Goal: Task Accomplishment & Management: Complete application form

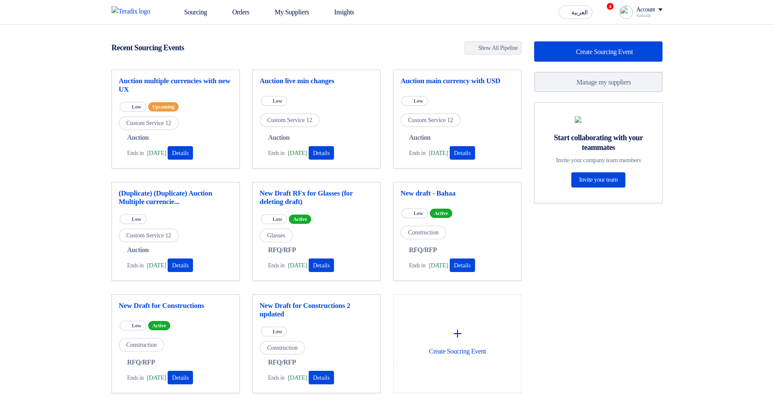
click at [191, 15] on link "Sourcing" at bounding box center [190, 12] width 48 height 19
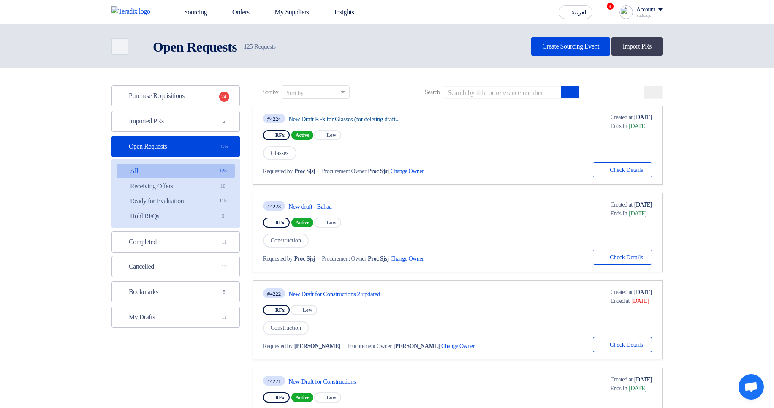
click at [380, 119] on link "New Draft RFx for Glasses (for deleting draft..." at bounding box center [368, 119] width 158 height 8
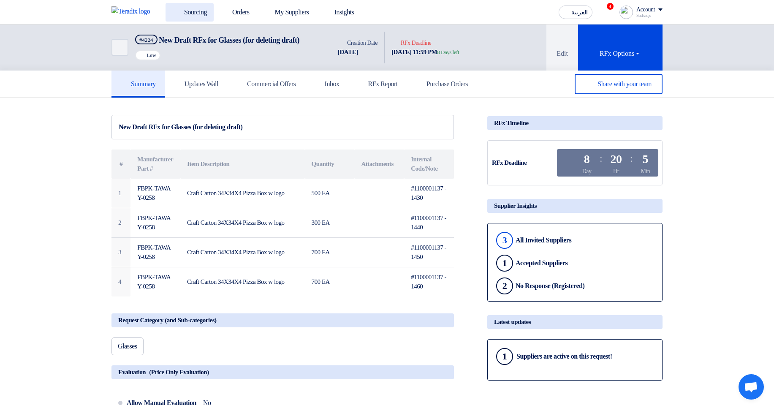
click at [198, 14] on link "Sourcing" at bounding box center [190, 12] width 48 height 19
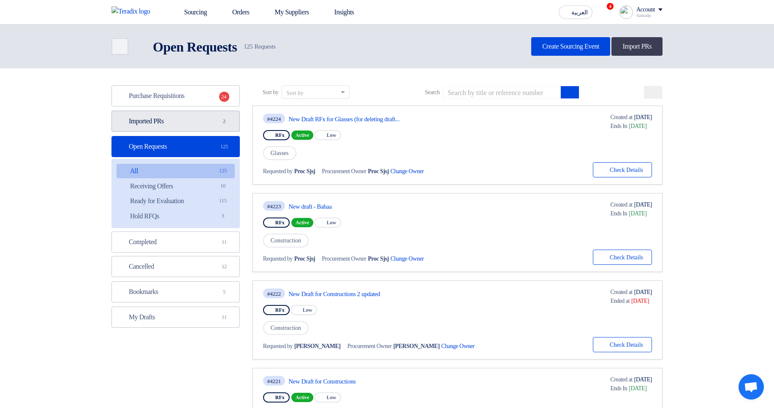
click at [191, 119] on link "Imported PRs Imported PRs 2" at bounding box center [176, 121] width 128 height 21
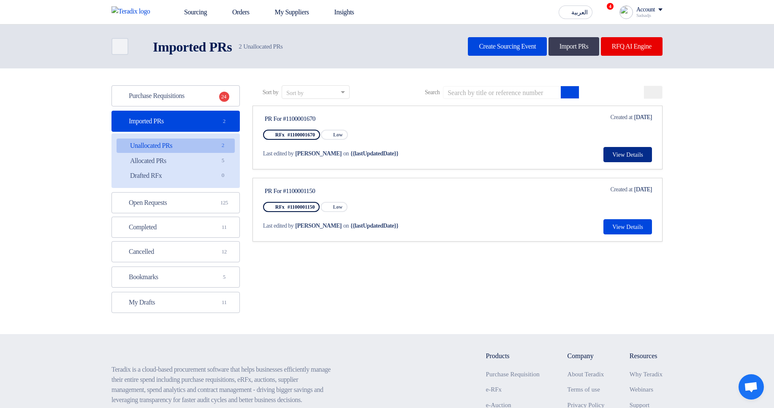
click at [618, 155] on button "View Details" at bounding box center [628, 154] width 49 height 15
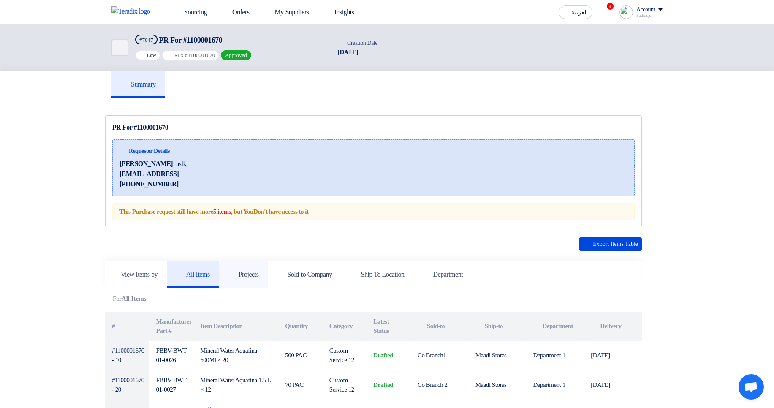
click at [249, 272] on h5 "Projects" at bounding box center [244, 274] width 30 height 8
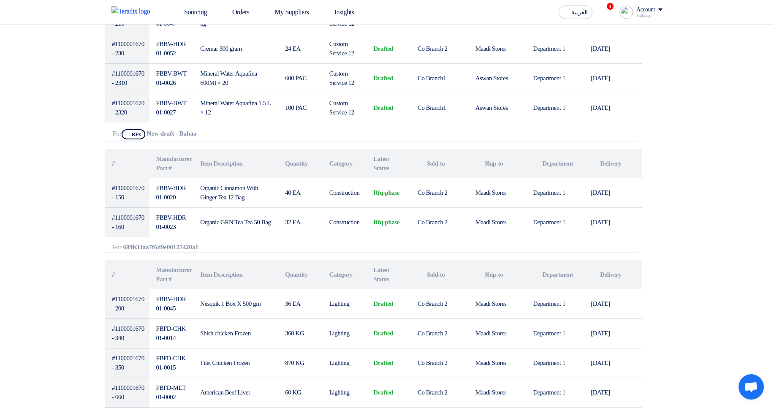
scroll to position [608, 0]
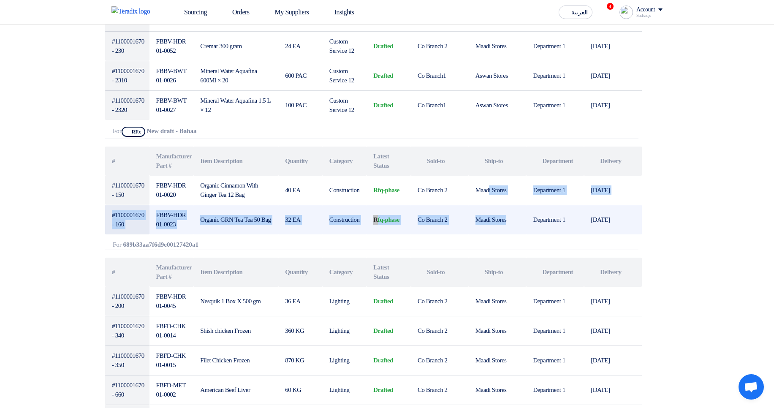
drag, startPoint x: 492, startPoint y: 189, endPoint x: 515, endPoint y: 232, distance: 49.0
click at [515, 232] on tbody "#1100001670 - 150 FBBV-HDR01-0020 Organic Cinnamon With Ginger Tea 12 Bag 40 EA…" at bounding box center [373, 205] width 537 height 59
click at [517, 229] on td "Maadi Stores" at bounding box center [498, 220] width 58 height 30
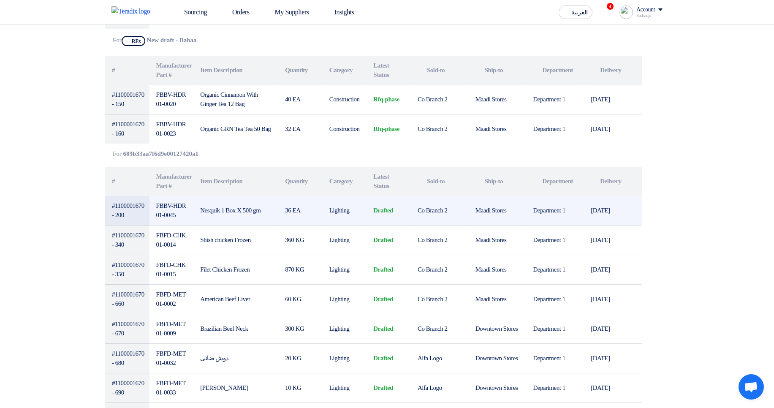
scroll to position [760, 0]
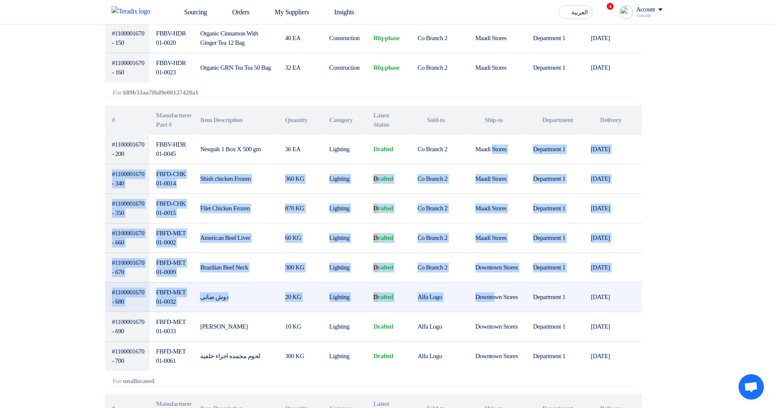
drag, startPoint x: 496, startPoint y: 147, endPoint x: 498, endPoint y: 295, distance: 148.3
click at [498, 295] on tbody "#1100001670 - 200 FBBV-HDR01-0045 Nesquik 1 Box X 500 gm 36 EA Lighting drafted…" at bounding box center [373, 253] width 537 height 236
click at [498, 295] on td "Downtown Stores" at bounding box center [498, 297] width 58 height 30
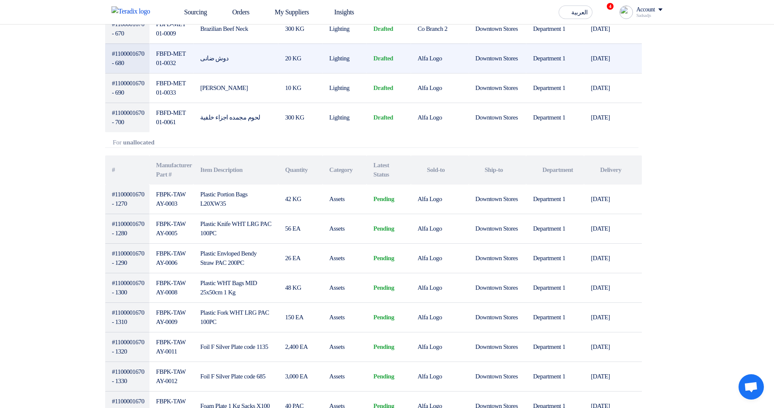
scroll to position [1014, 0]
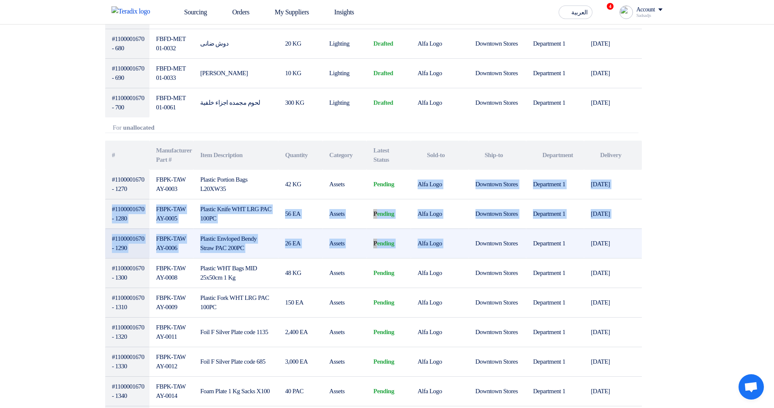
drag, startPoint x: 467, startPoint y: 169, endPoint x: 497, endPoint y: 256, distance: 91.8
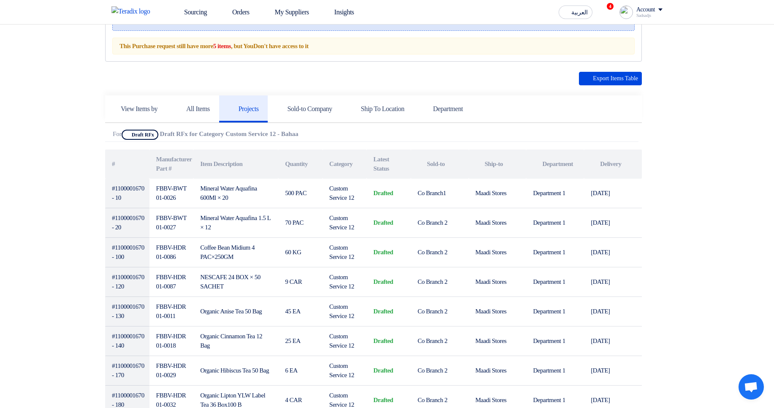
scroll to position [0, 0]
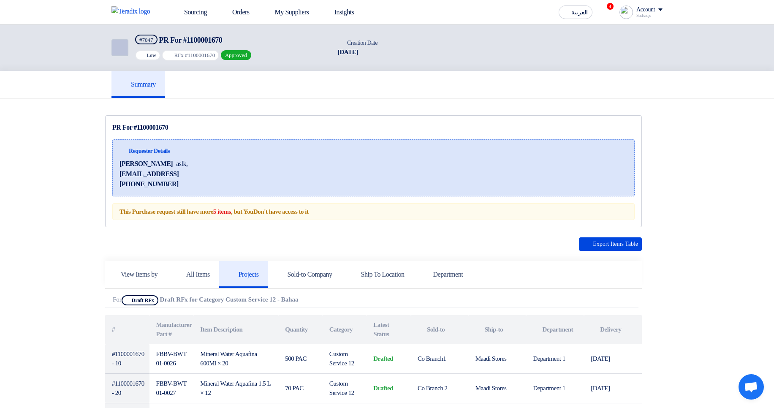
click at [126, 43] on link "Back" at bounding box center [120, 47] width 17 height 17
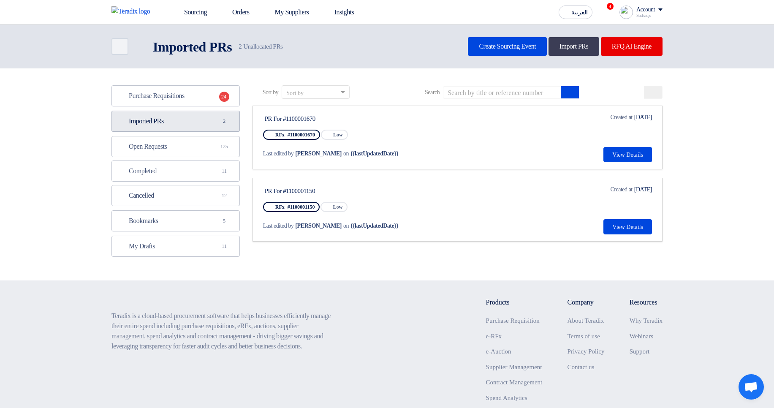
click at [170, 124] on link "Imported PRs Imported PRs 2" at bounding box center [176, 121] width 128 height 21
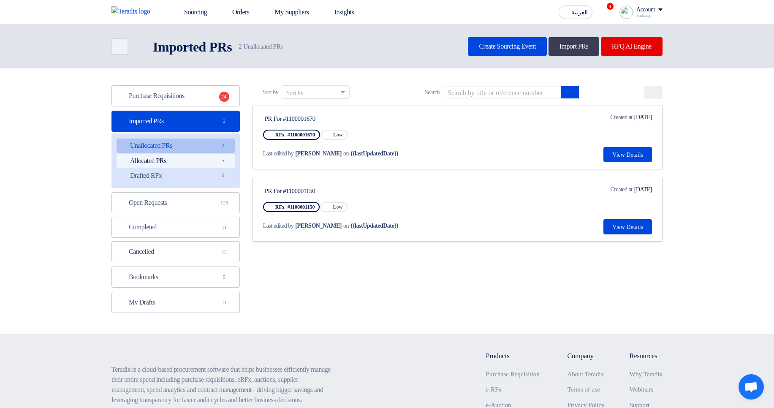
click at [223, 163] on span "5" at bounding box center [223, 160] width 10 height 9
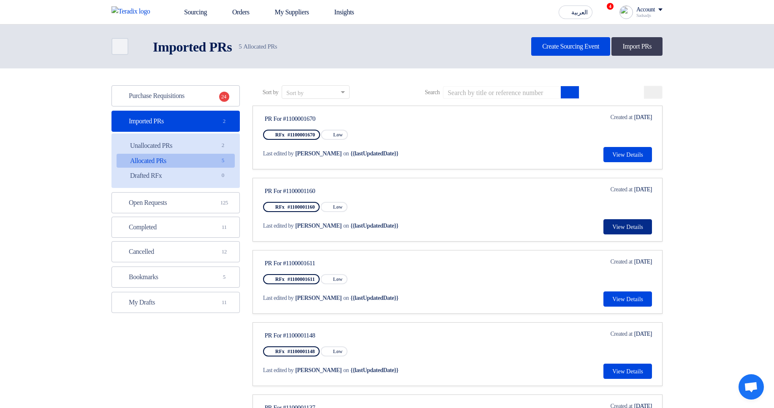
click at [621, 225] on button "View Details" at bounding box center [628, 226] width 49 height 15
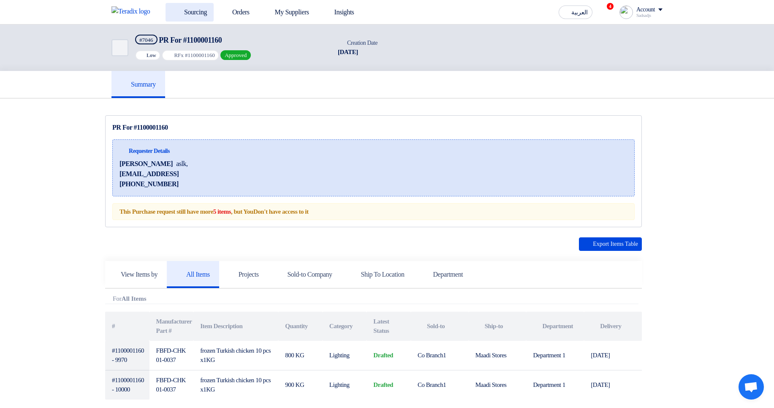
click at [182, 4] on link "Sourcing" at bounding box center [190, 12] width 48 height 19
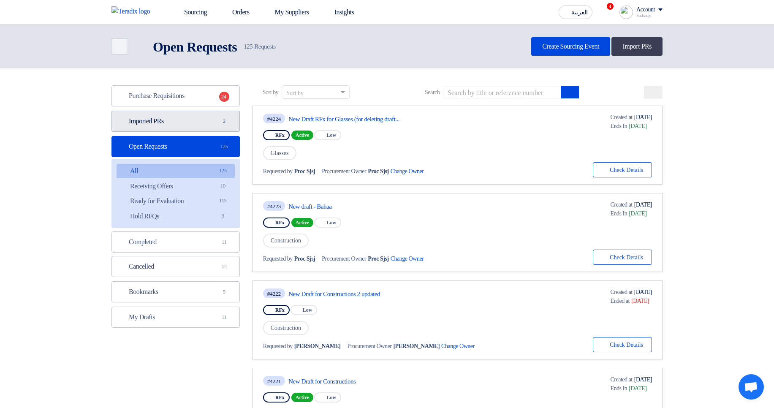
click at [204, 123] on link "Imported PRs Imported PRs 2" at bounding box center [176, 121] width 128 height 21
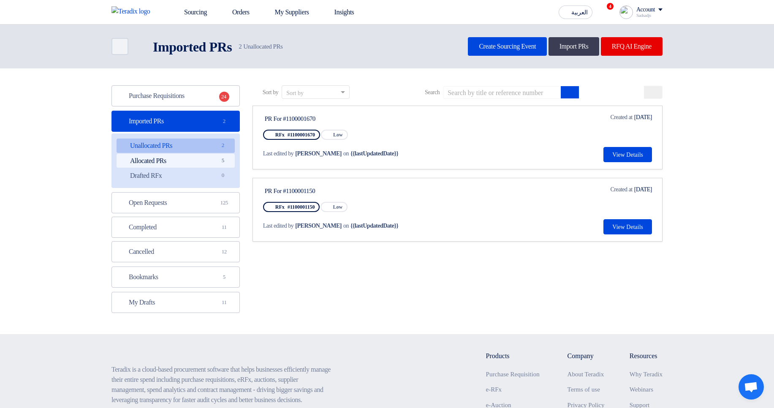
click at [207, 164] on link "Allocated PRs Allocated PRs 5" at bounding box center [176, 161] width 118 height 14
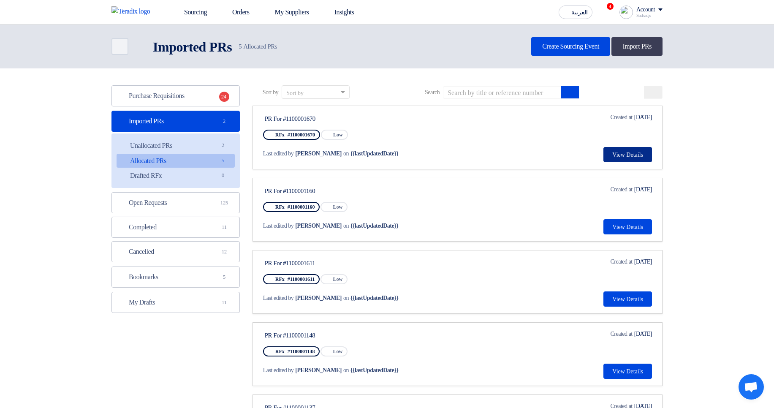
click at [607, 152] on button "View Details" at bounding box center [628, 154] width 49 height 15
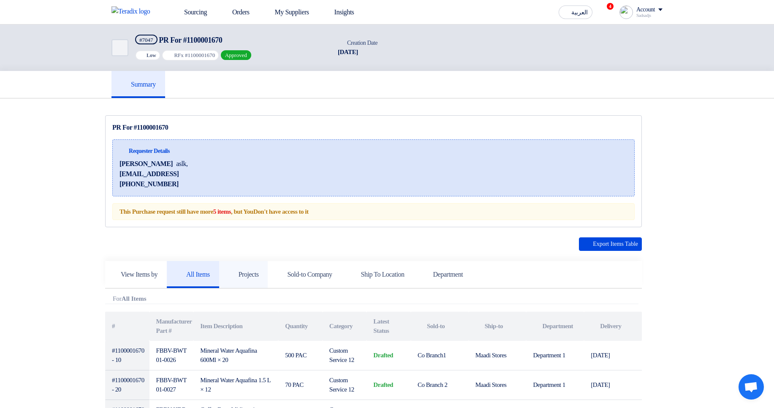
click at [259, 272] on h5 "Projects" at bounding box center [244, 274] width 30 height 8
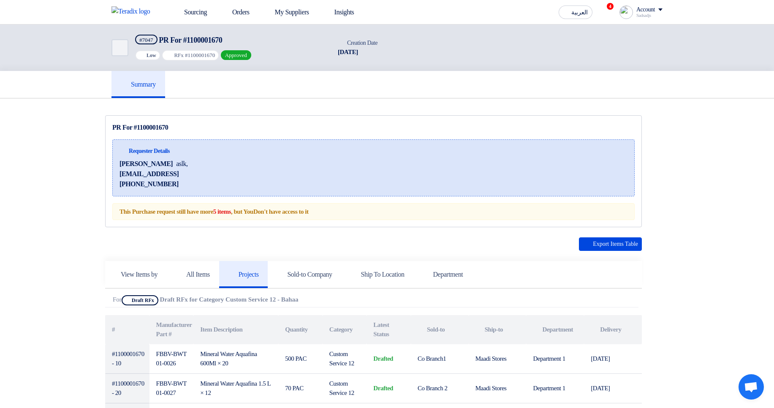
scroll to position [203, 0]
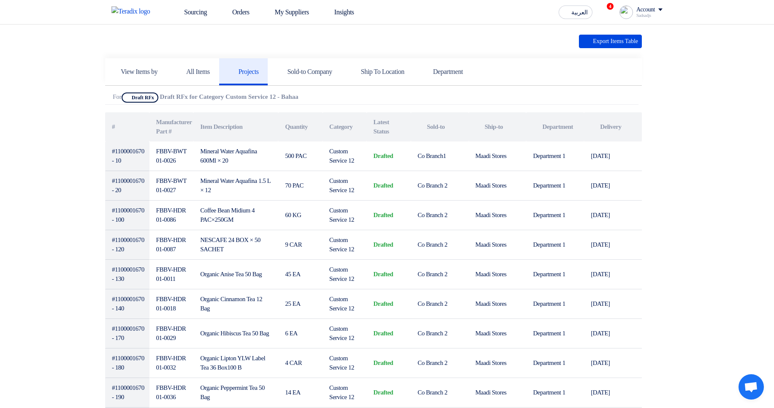
click at [173, 99] on b "Draft RFx for Category Custom Service 12 - Bahaa" at bounding box center [229, 96] width 139 height 7
click at [173, 100] on b "Draft RFx for Category Custom Service 12 - Bahaa" at bounding box center [229, 96] width 139 height 7
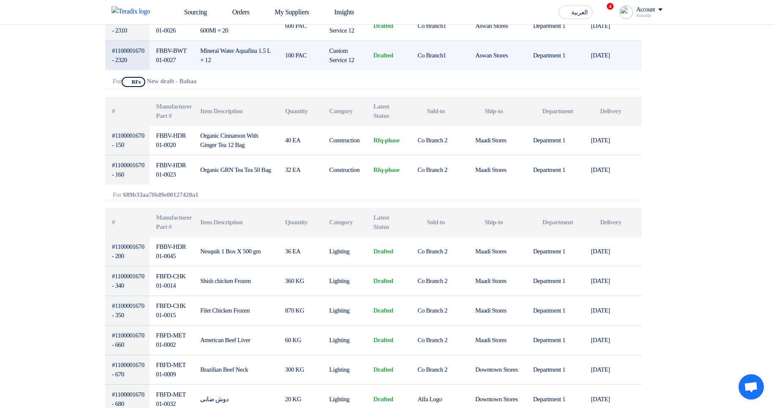
scroll to position [659, 0]
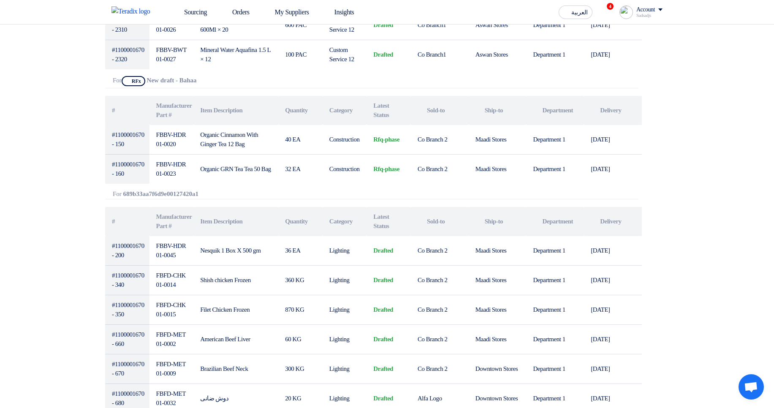
click at [178, 192] on b "689b33aa7f6d9e00127420a1" at bounding box center [160, 194] width 75 height 7
copy b "689b33aa7f6d9e00127420a1"
click at [273, 202] on div "Export Items Table View Items by All Items Projects Attachments # # #" at bounding box center [373, 381] width 537 height 1606
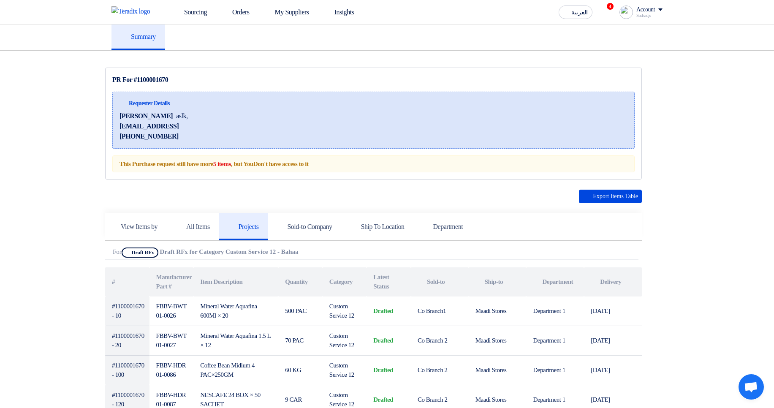
scroll to position [0, 0]
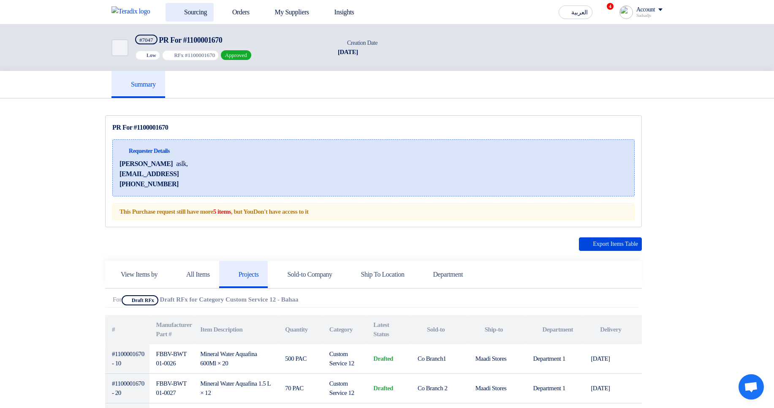
click at [191, 9] on link "Sourcing" at bounding box center [190, 12] width 48 height 19
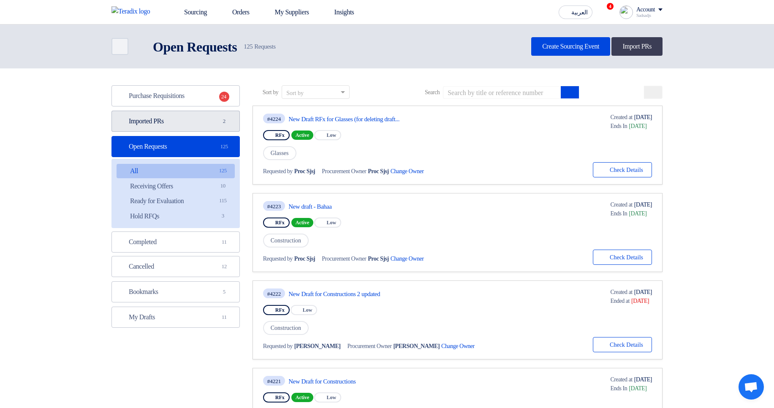
click at [191, 123] on link "Imported PRs Imported PRs 2" at bounding box center [176, 121] width 128 height 21
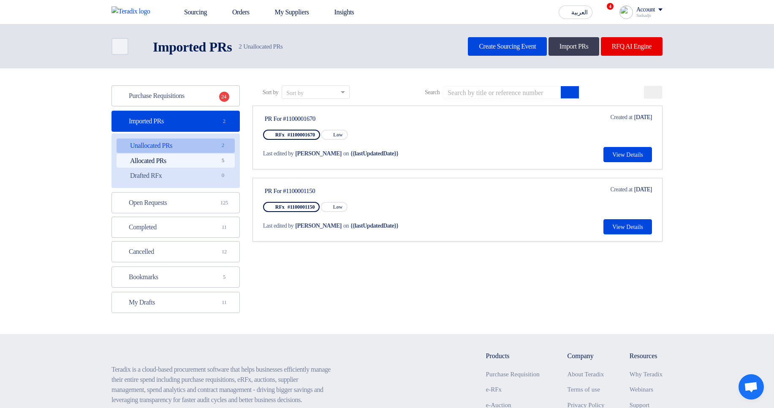
click at [191, 157] on link "Allocated PRs Allocated PRs 5" at bounding box center [176, 161] width 118 height 14
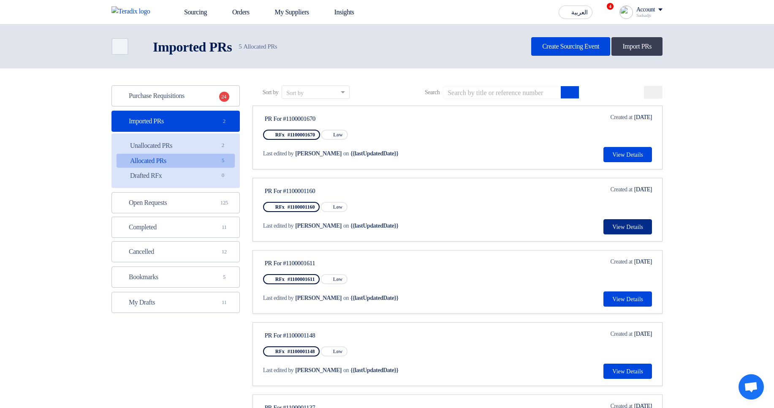
click at [625, 226] on button "View Details" at bounding box center [628, 226] width 49 height 15
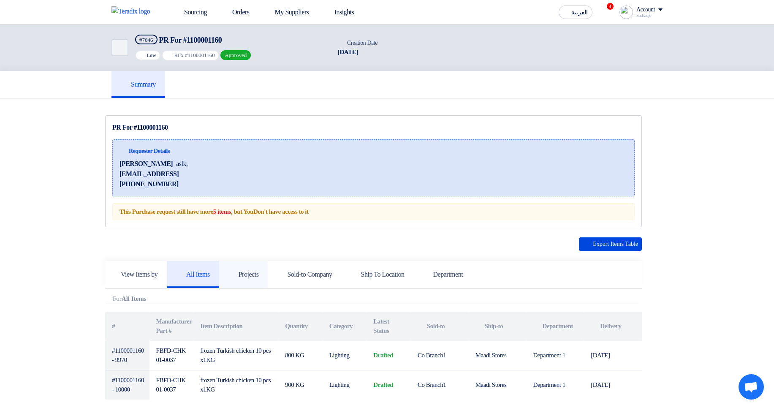
click at [266, 268] on link "Projects" at bounding box center [243, 274] width 49 height 27
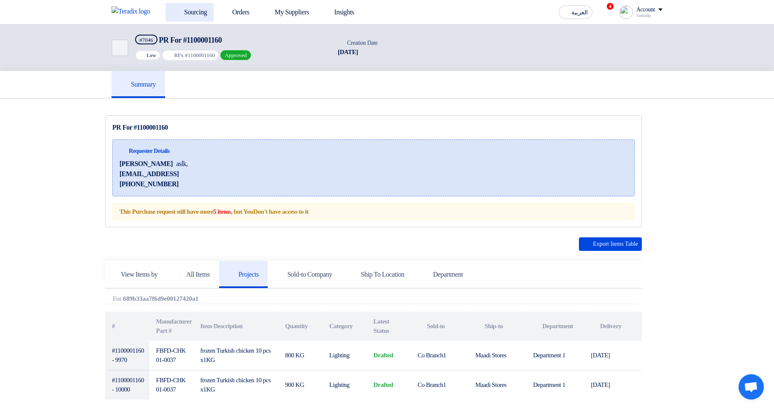
click at [186, 17] on link "Sourcing" at bounding box center [190, 12] width 48 height 19
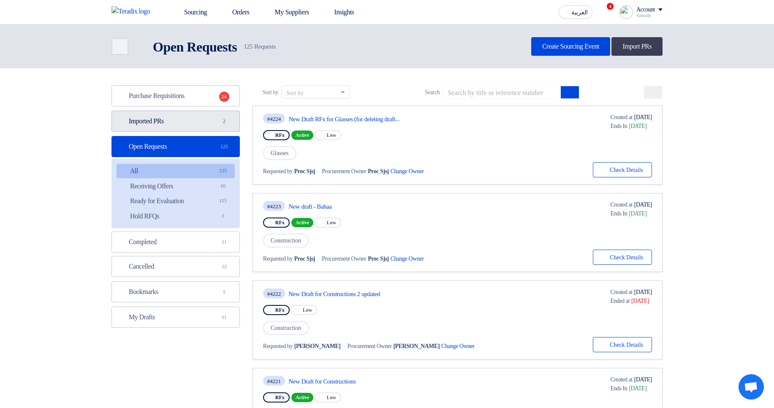
click at [212, 114] on link "Imported PRs Imported PRs 2" at bounding box center [176, 121] width 128 height 21
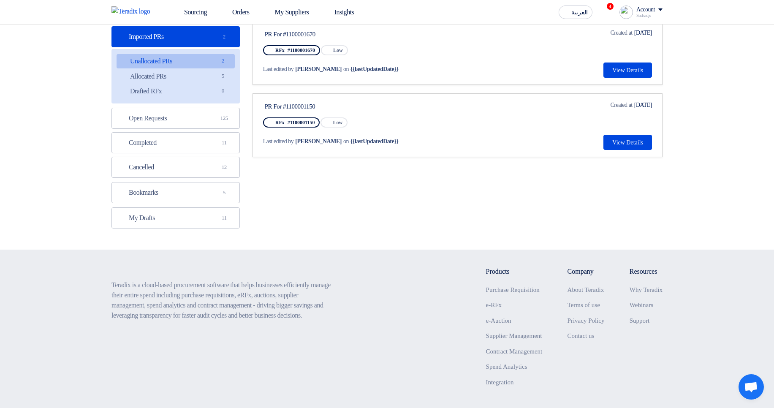
scroll to position [101, 0]
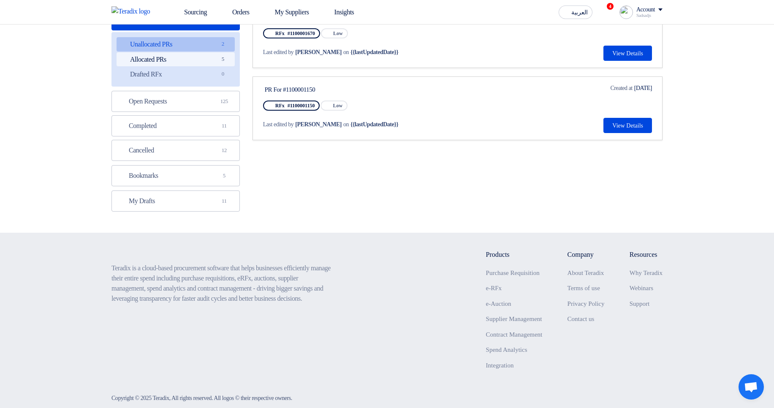
click at [210, 58] on link "Allocated PRs Allocated PRs 5" at bounding box center [176, 59] width 118 height 14
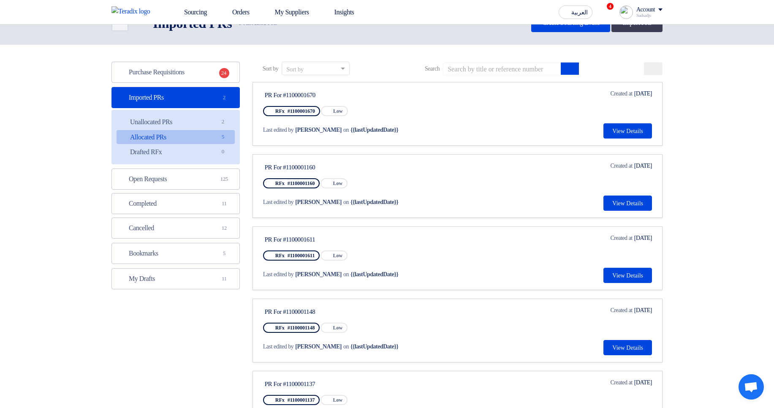
scroll to position [51, 0]
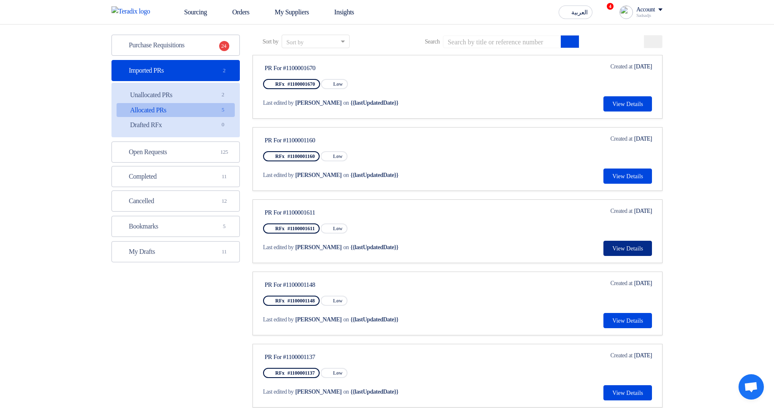
click at [616, 248] on button "View Details" at bounding box center [628, 248] width 49 height 15
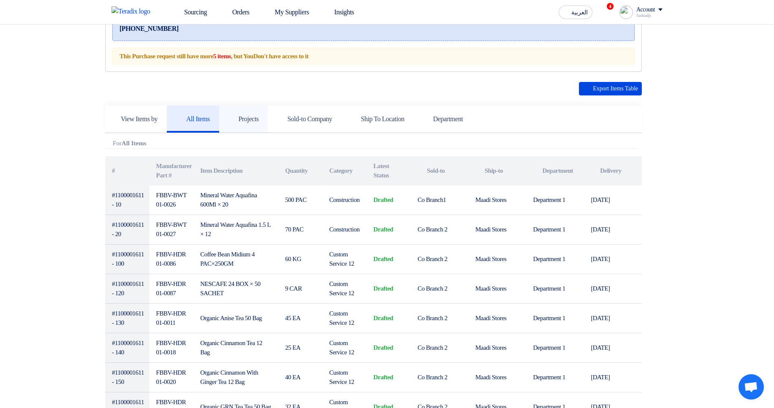
scroll to position [152, 0]
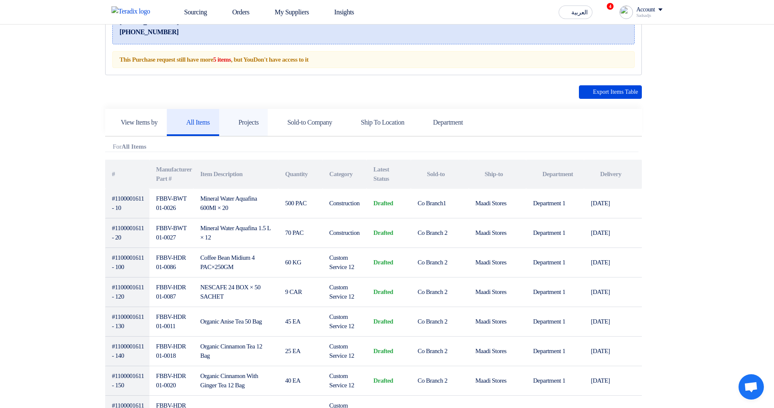
click at [258, 120] on h5 "Projects" at bounding box center [244, 122] width 30 height 8
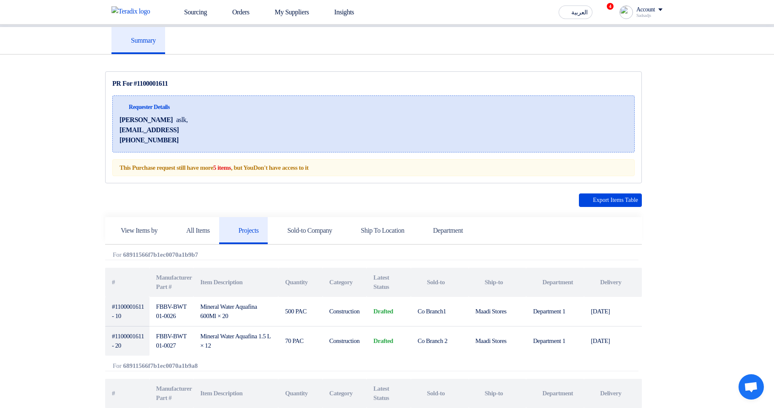
scroll to position [0, 0]
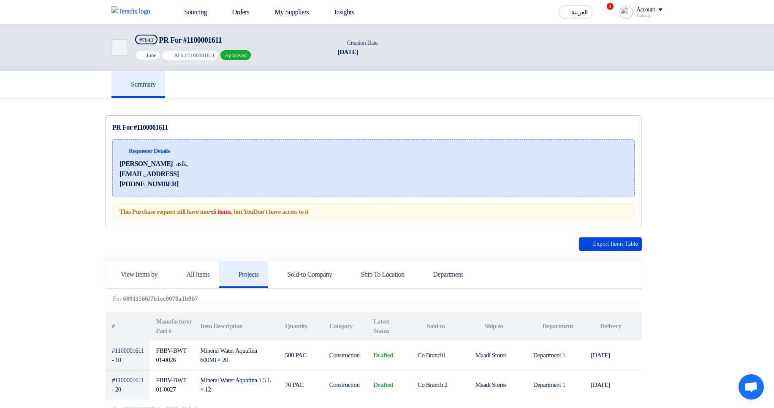
click at [185, 1] on div "Sourcing Orders My Suppliers Insights العربية ع 4 Congratulations! "Auction mul…" at bounding box center [387, 12] width 564 height 24
click at [189, 11] on link "Sourcing" at bounding box center [190, 12] width 48 height 19
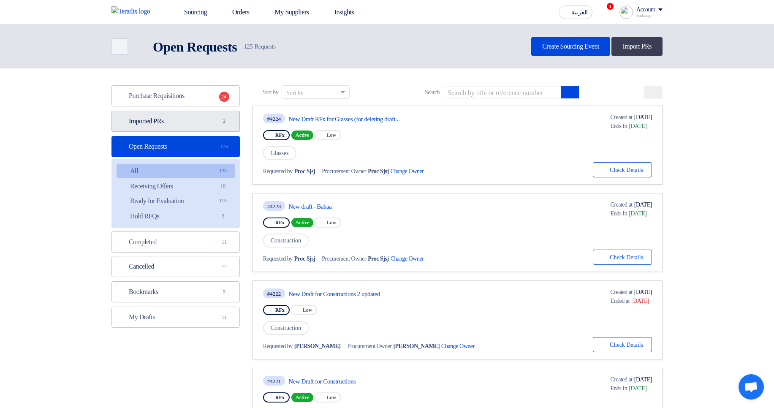
click at [165, 128] on link "Imported PRs Imported PRs 2" at bounding box center [176, 121] width 128 height 21
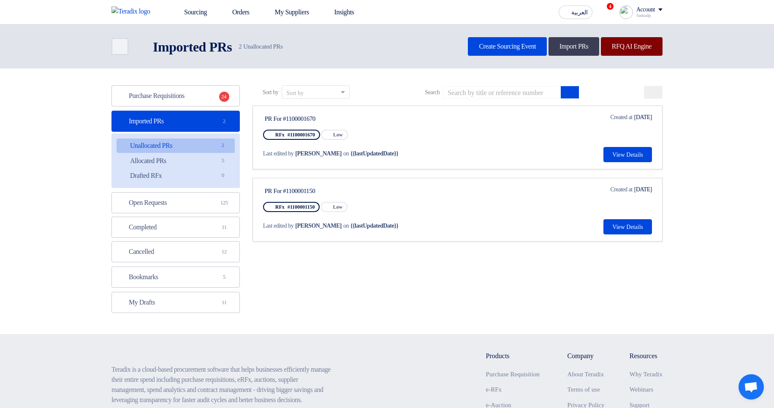
click at [613, 48] on link "RFQ AI Engine" at bounding box center [632, 46] width 62 height 19
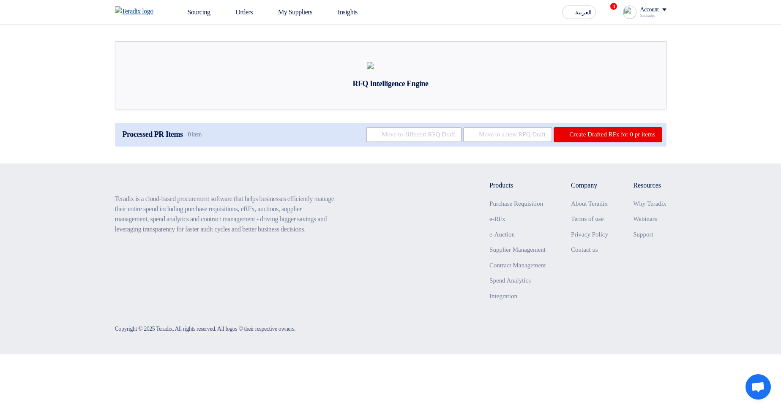
click at [157, 13] on img at bounding box center [137, 11] width 44 height 10
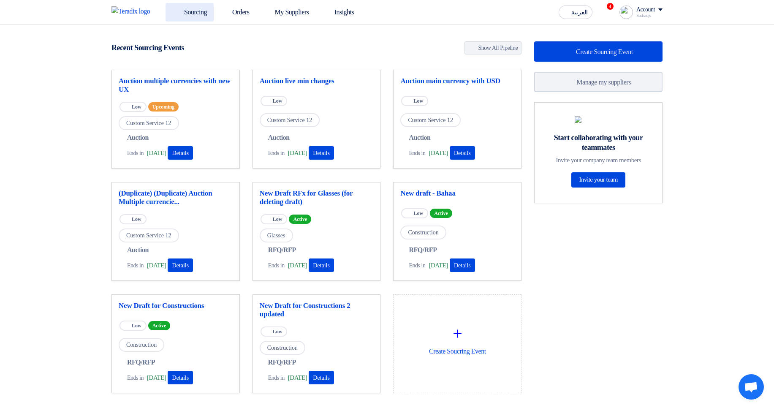
click at [203, 10] on link "Sourcing" at bounding box center [190, 12] width 48 height 19
click at [212, 8] on link "Sourcing" at bounding box center [190, 12] width 48 height 19
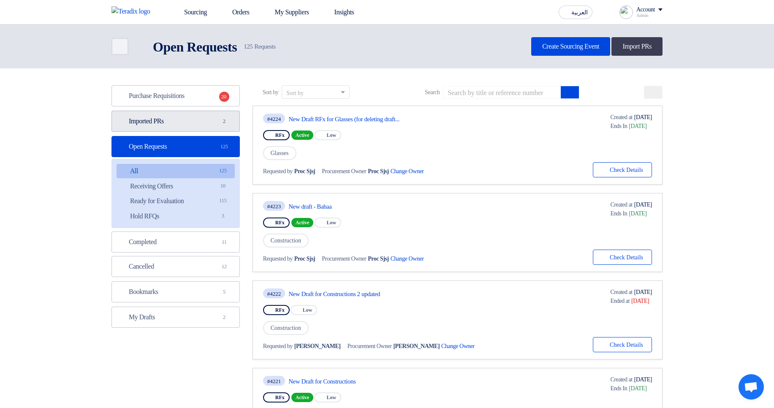
click at [184, 124] on link "Imported PRs Imported PRs 2" at bounding box center [176, 121] width 128 height 21
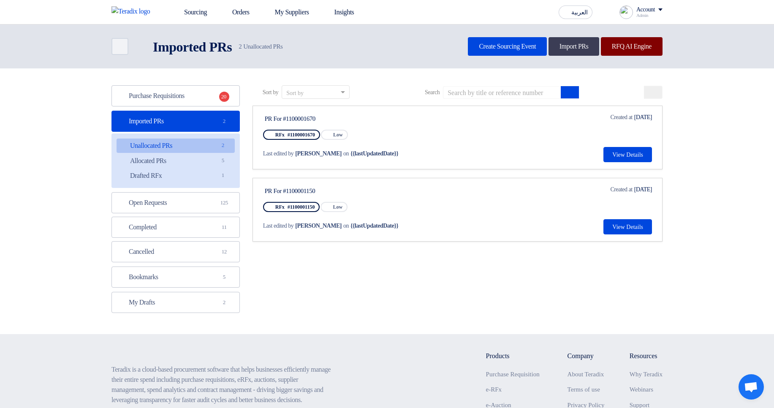
click at [626, 44] on link "RFQ AI Engine" at bounding box center [632, 46] width 62 height 19
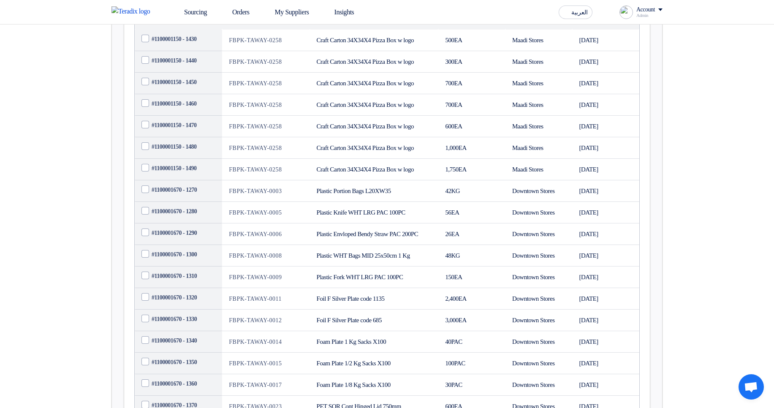
scroll to position [203, 0]
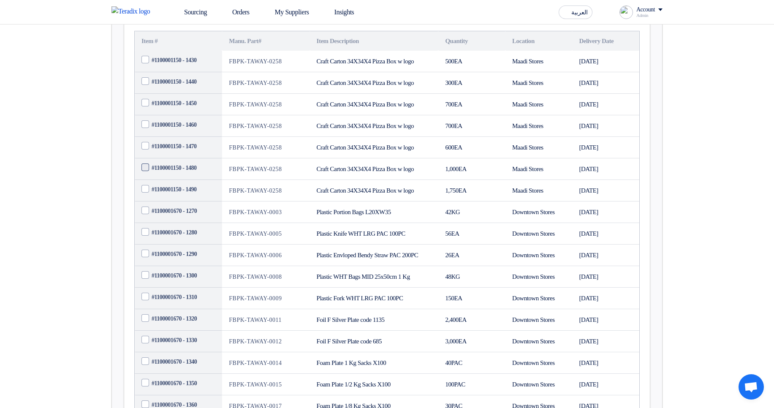
click at [145, 171] on span at bounding box center [146, 167] width 8 height 8
click at [152, 175] on input "#1100001150 - 1480" at bounding box center [189, 168] width 74 height 14
checkbox input "true"
click at [161, 194] on span "#1100001150 - 1490" at bounding box center [174, 189] width 45 height 9
click at [161, 196] on input "#1100001150 - 1490" at bounding box center [189, 190] width 74 height 14
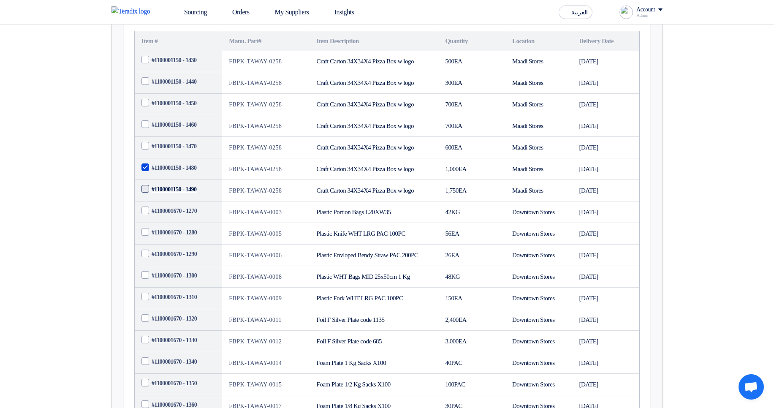
checkbox input "true"
click at [168, 215] on span "#1100001670 - 1270" at bounding box center [174, 211] width 45 height 9
click at [168, 218] on input "#1100001670 - 1270" at bounding box center [189, 211] width 74 height 14
checkbox input "true"
click at [175, 237] on span "#1100001670 - 1280" at bounding box center [174, 232] width 45 height 9
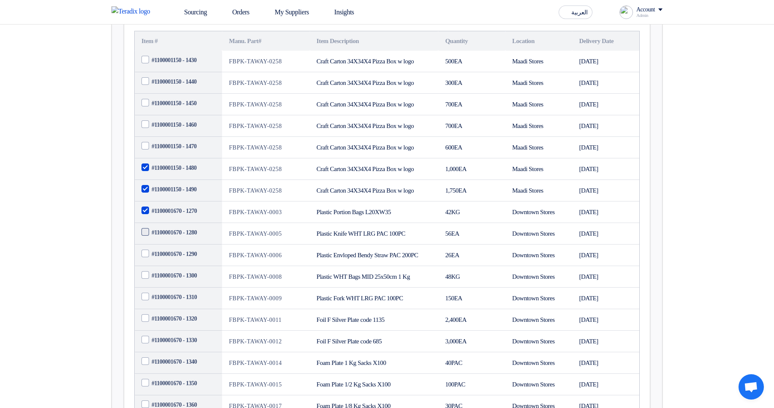
click at [175, 240] on input "#1100001670 - 1280" at bounding box center [189, 233] width 74 height 14
checkbox input "true"
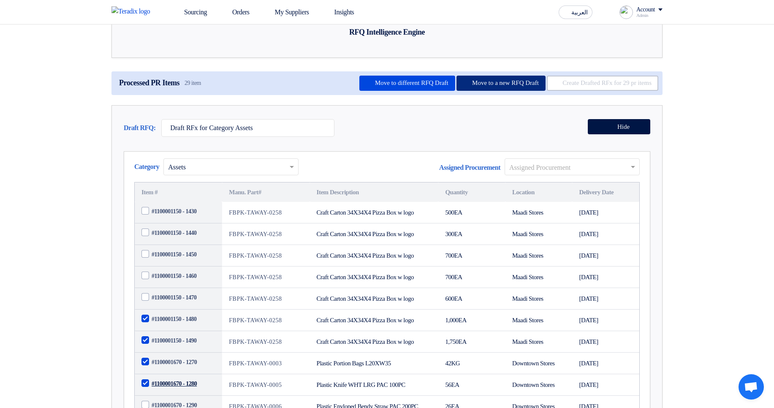
scroll to position [51, 0]
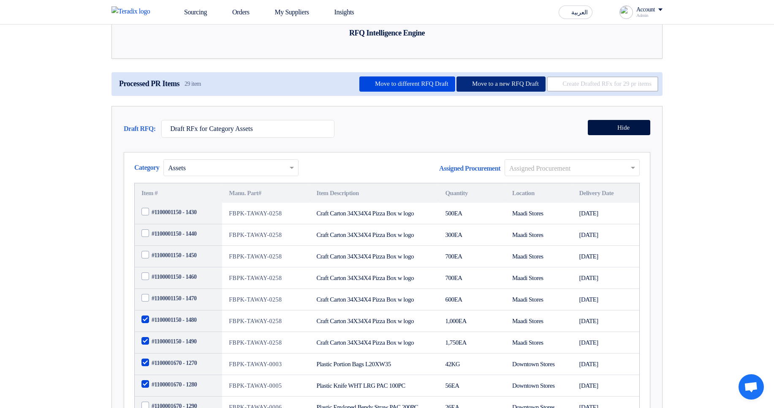
click at [465, 92] on button "Move to a new RFQ Draft" at bounding box center [501, 83] width 89 height 15
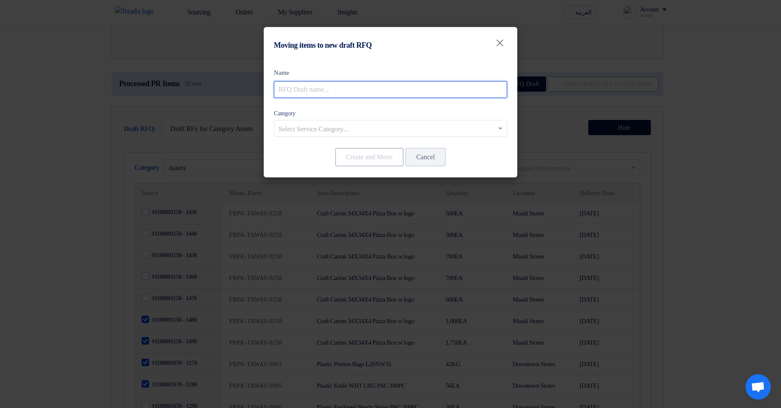
click at [382, 91] on input "text" at bounding box center [390, 89] width 233 height 17
type input "New RFQ"
click at [340, 129] on input "text" at bounding box center [385, 130] width 215 height 14
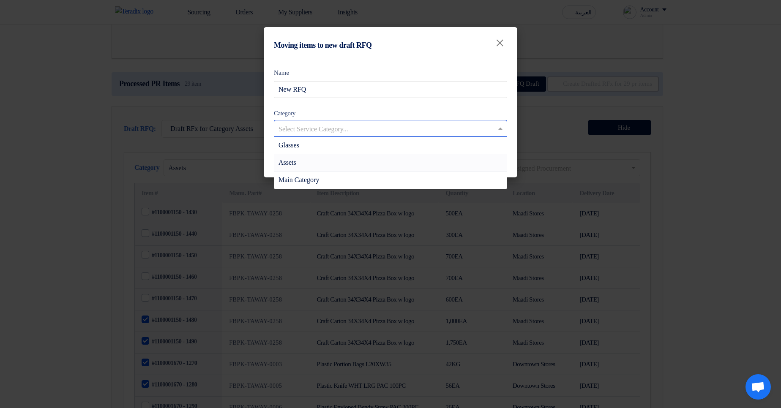
click at [334, 158] on div "Assets" at bounding box center [390, 162] width 232 height 17
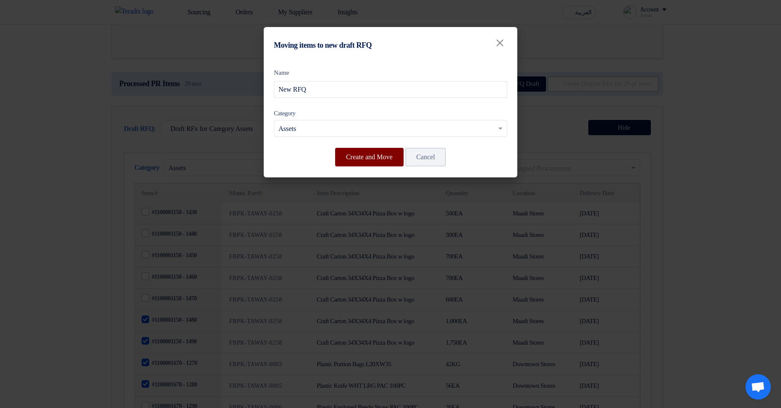
click at [350, 160] on button "Create and Move" at bounding box center [369, 157] width 68 height 19
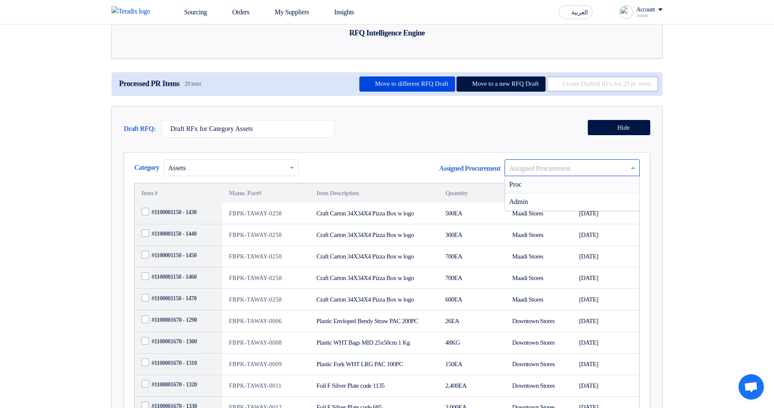
click at [530, 175] on input "text" at bounding box center [567, 168] width 117 height 14
click at [535, 193] on div "Proc" at bounding box center [572, 184] width 134 height 17
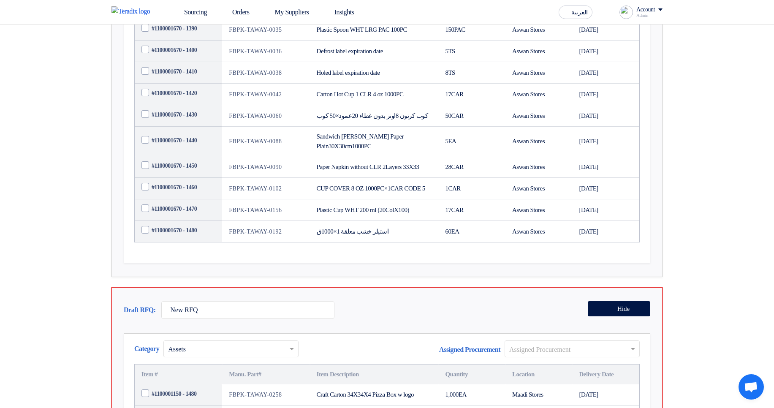
scroll to position [760, 0]
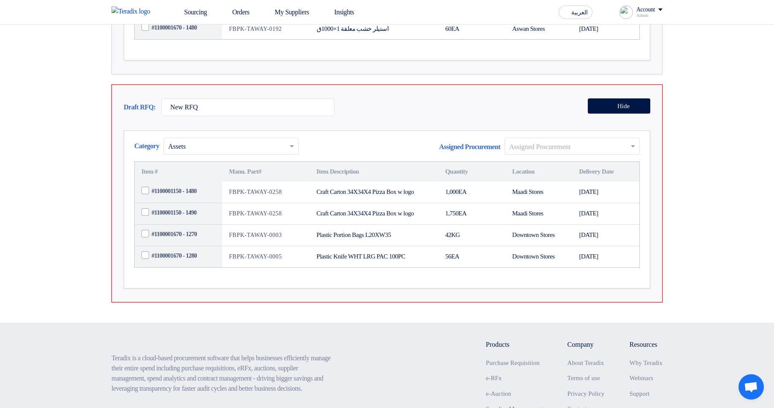
click at [544, 155] on ng-select "Assigned Procurement" at bounding box center [572, 146] width 135 height 17
click at [536, 172] on div "Proc" at bounding box center [572, 163] width 134 height 17
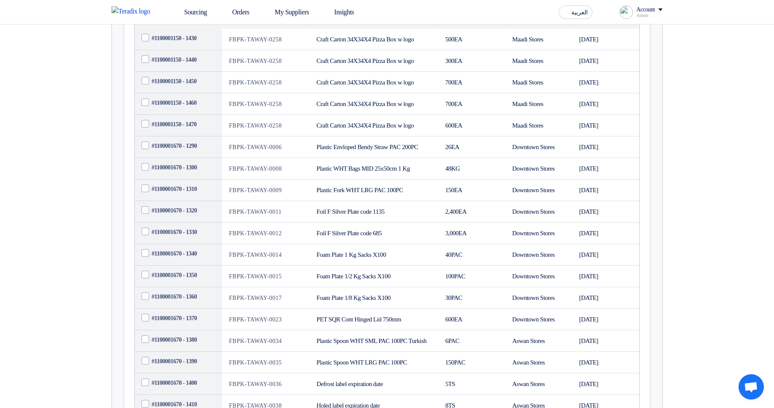
scroll to position [101, 0]
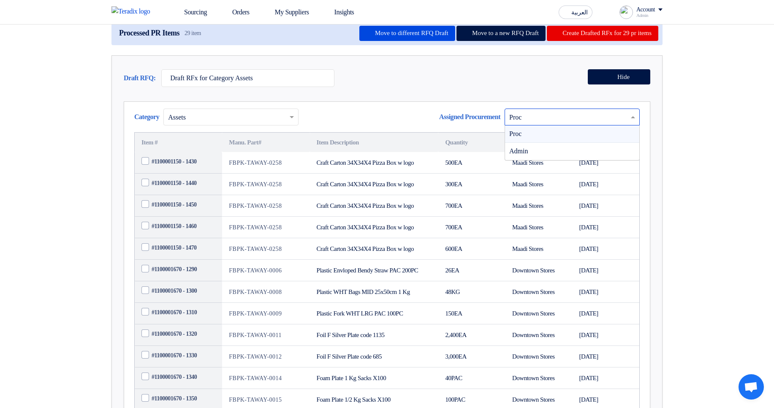
click at [536, 125] on input "text" at bounding box center [567, 118] width 117 height 14
click at [535, 160] on div "Admin" at bounding box center [572, 151] width 134 height 17
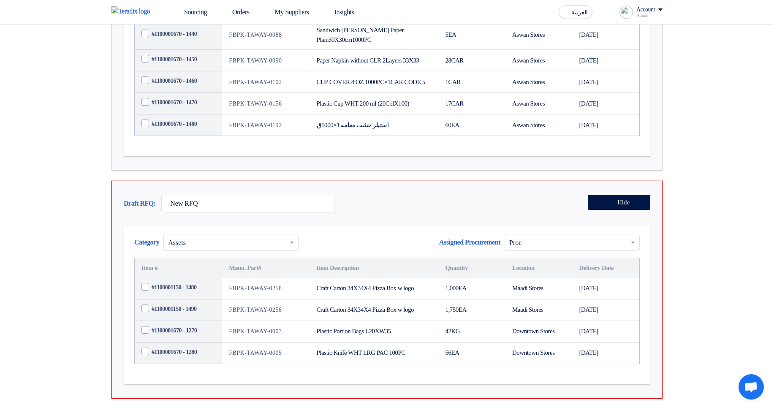
scroll to position [811, 0]
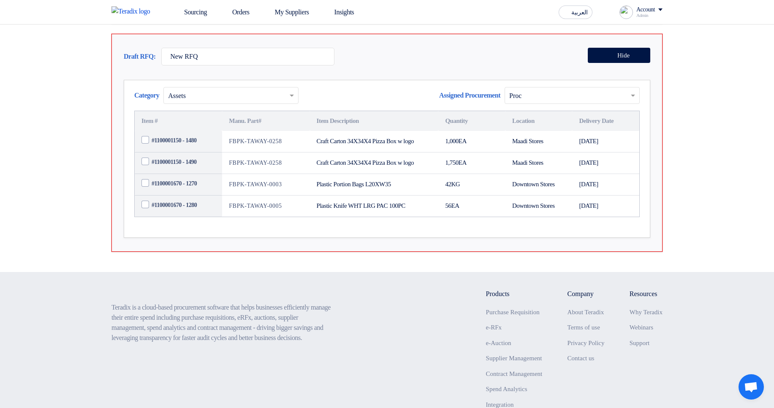
click at [201, 103] on input "text" at bounding box center [226, 97] width 117 height 14
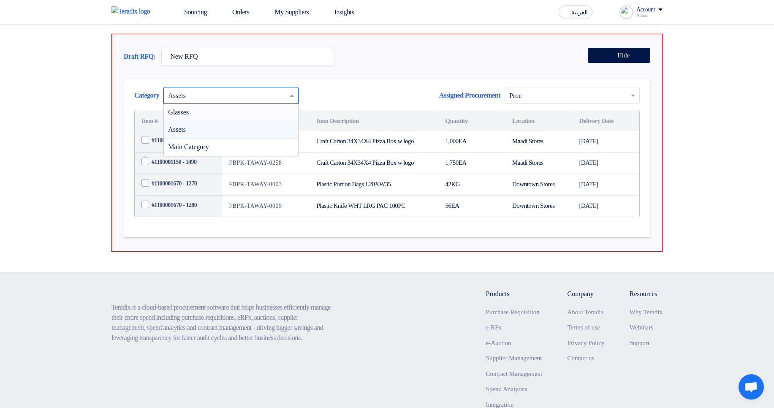
click at [211, 121] on div "Glasses" at bounding box center [231, 112] width 134 height 17
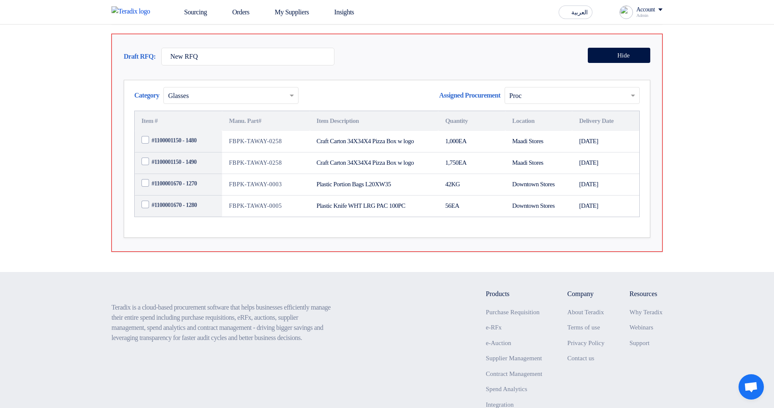
click at [529, 103] on input "text" at bounding box center [567, 97] width 117 height 14
click at [431, 70] on div "Draft RFQ: New RFQ Hide" at bounding box center [387, 59] width 527 height 22
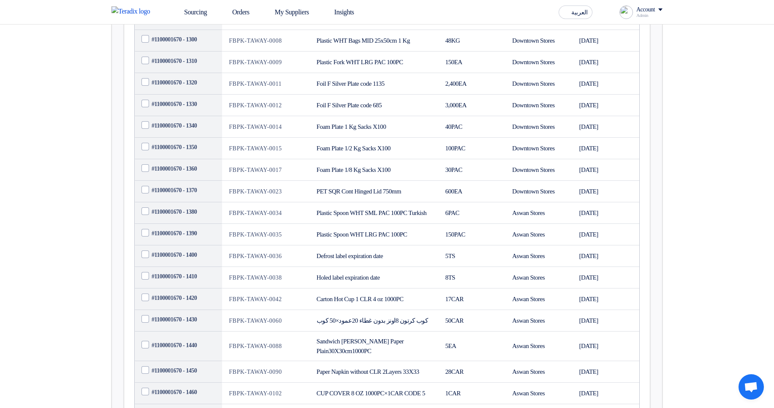
scroll to position [355, 0]
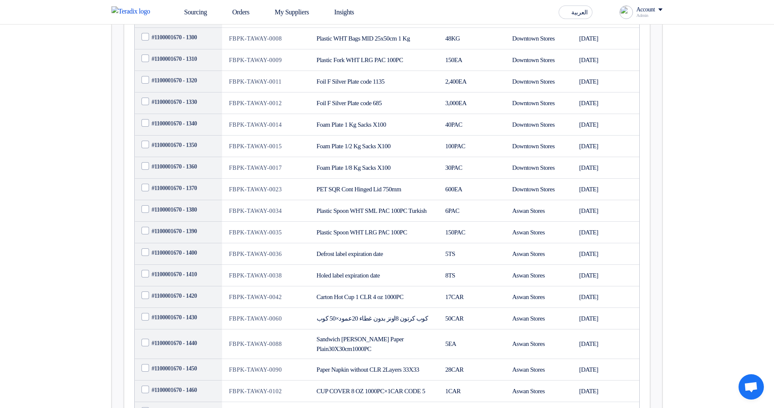
click at [163, 222] on td "#1100001670 - 1380" at bounding box center [178, 211] width 87 height 22
click at [170, 214] on span "#1100001670 - 1380" at bounding box center [174, 209] width 45 height 9
click at [170, 217] on input "#1100001670 - 1380" at bounding box center [189, 210] width 74 height 14
checkbox input "true"
click at [172, 236] on span "#1100001670 - 1390" at bounding box center [174, 231] width 45 height 9
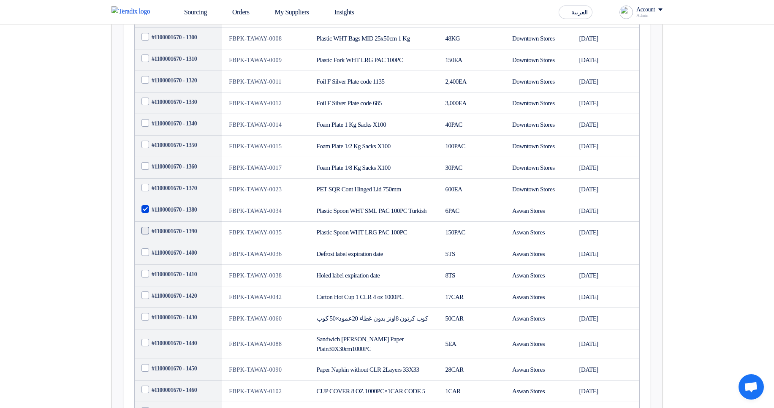
click at [172, 238] on input "#1100001670 - 1390" at bounding box center [189, 232] width 74 height 14
checkbox input "true"
click at [181, 257] on span "#1100001670 - 1400" at bounding box center [174, 252] width 45 height 9
click at [181, 260] on input "#1100001670 - 1400" at bounding box center [189, 253] width 74 height 14
checkbox input "true"
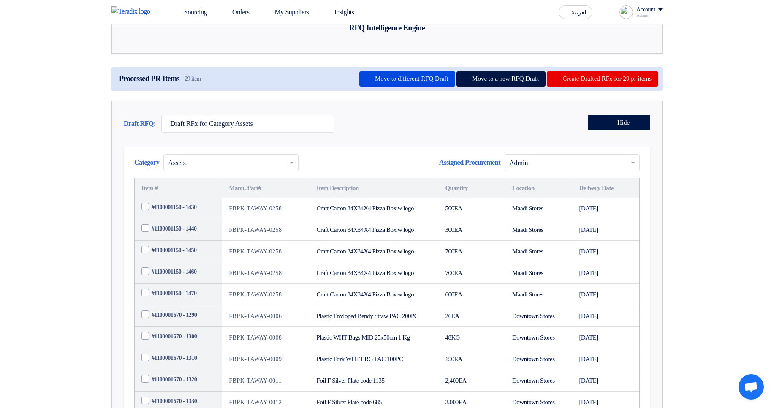
scroll to position [51, 0]
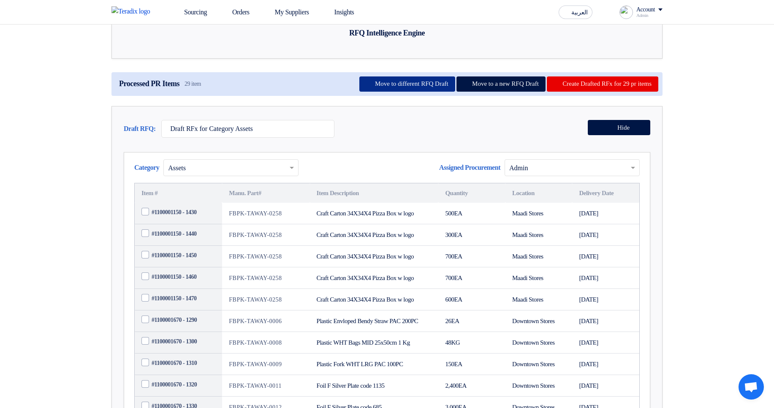
click at [374, 92] on button "Move to different RFQ Draft" at bounding box center [407, 83] width 96 height 15
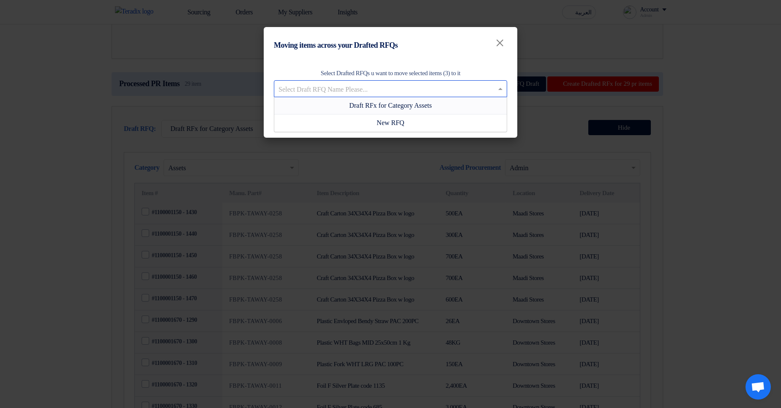
click at [379, 81] on div "Select Draft RFQ Name Please..." at bounding box center [390, 88] width 233 height 17
click at [436, 127] on div "New RFQ" at bounding box center [390, 122] width 232 height 17
click at [369, 121] on button "Move" at bounding box center [369, 117] width 38 height 19
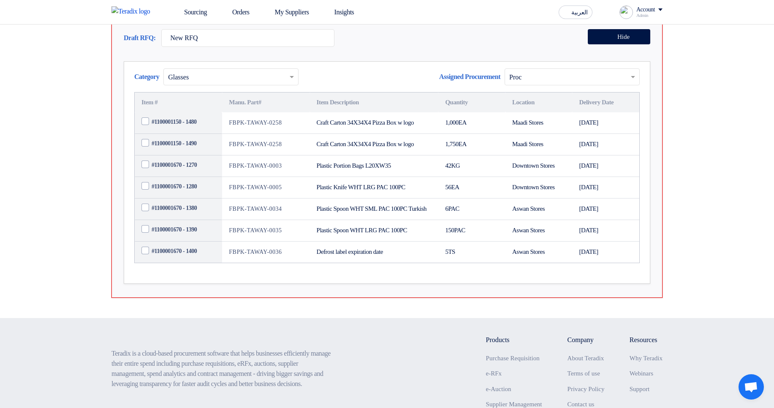
scroll to position [760, 0]
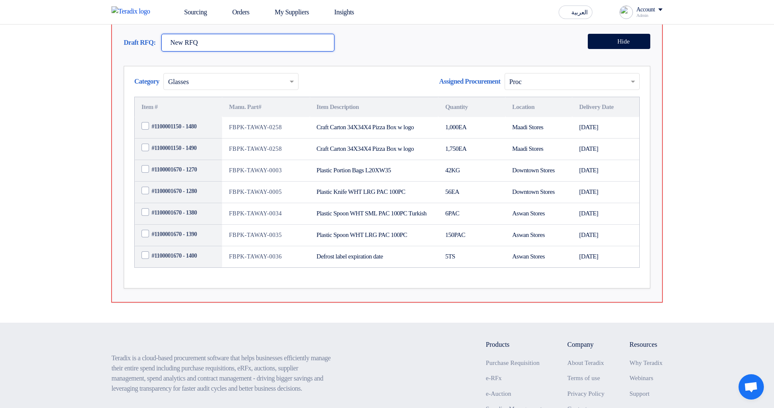
click at [224, 52] on input "New RFQ" at bounding box center [247, 43] width 173 height 18
type input "New RFQ for 3 locations"
click at [452, 56] on div "Draft RFQ: New RFQ for 3 locations Hide" at bounding box center [387, 45] width 527 height 22
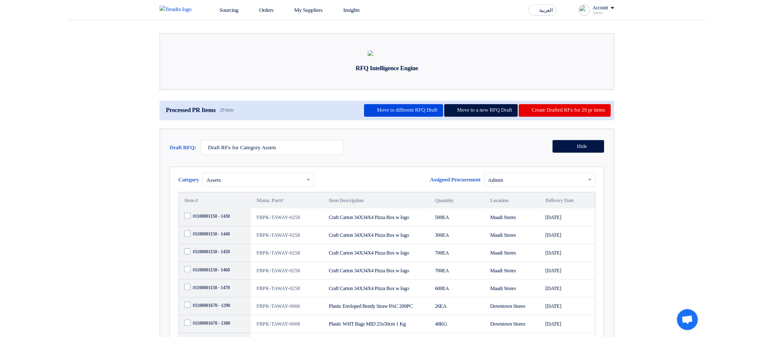
scroll to position [0, 0]
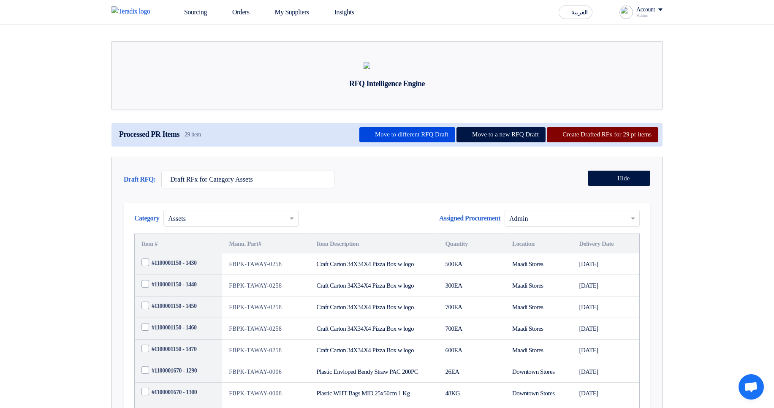
click at [562, 142] on button "Create Drafted RFx for 29 pr items" at bounding box center [603, 134] width 112 height 15
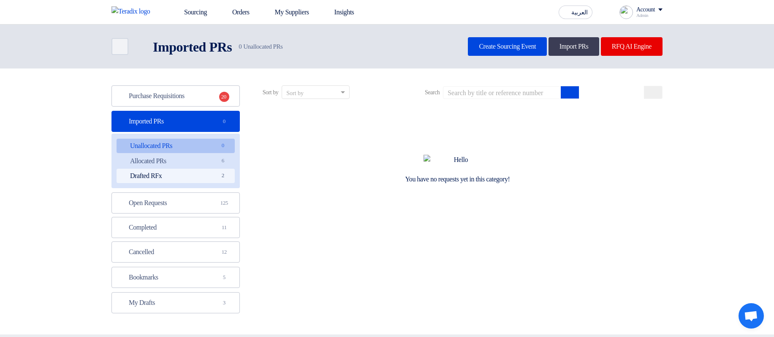
click at [205, 172] on link "Drafted RFx Drafted RFx 2" at bounding box center [176, 176] width 118 height 14
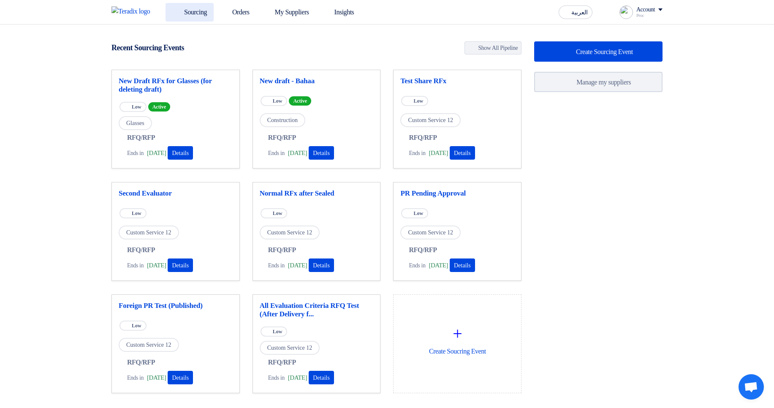
click at [187, 15] on link "Sourcing" at bounding box center [190, 12] width 48 height 19
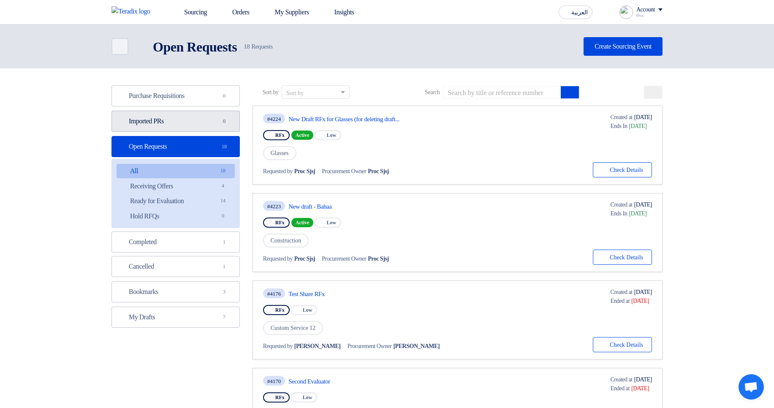
click at [200, 120] on link "Imported PRs Imported PRs 0" at bounding box center [176, 121] width 128 height 21
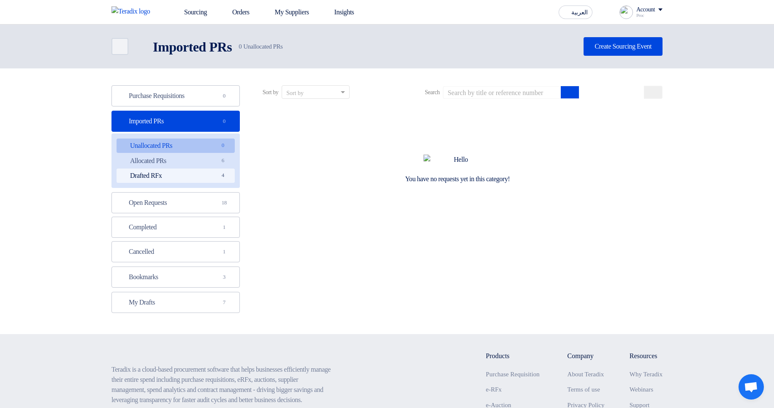
click at [199, 176] on link "Drafted RFx Drafted RFx 4" at bounding box center [176, 176] width 118 height 14
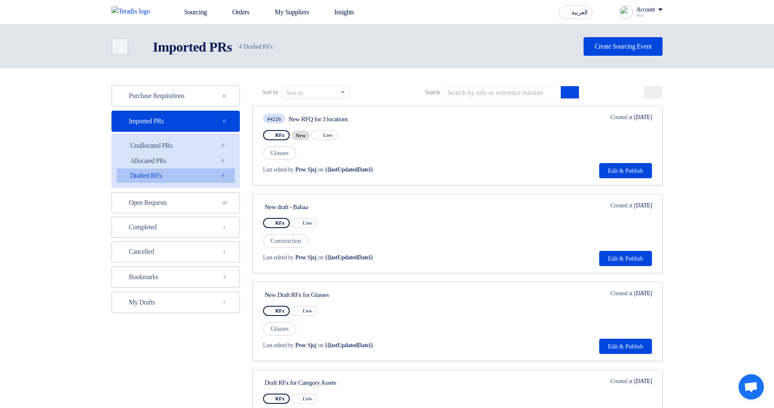
drag, startPoint x: 319, startPoint y: 115, endPoint x: 383, endPoint y: 117, distance: 63.4
click at [383, 117] on div "New RFQ for 3 locations" at bounding box center [368, 119] width 158 height 8
click at [617, 168] on button "Edit & Publish" at bounding box center [625, 170] width 53 height 15
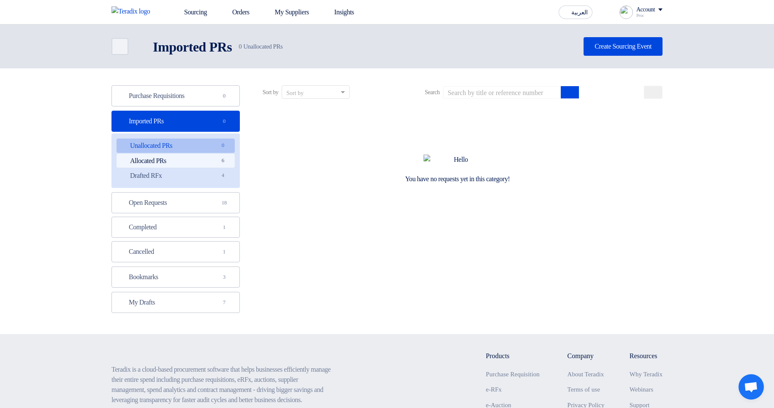
click at [202, 158] on link "Allocated PRs Allocated PRs 6" at bounding box center [176, 161] width 118 height 14
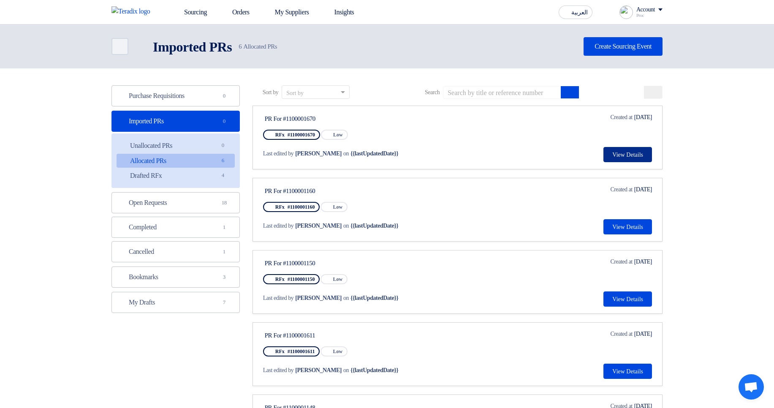
click at [625, 154] on button "View Details" at bounding box center [628, 154] width 49 height 15
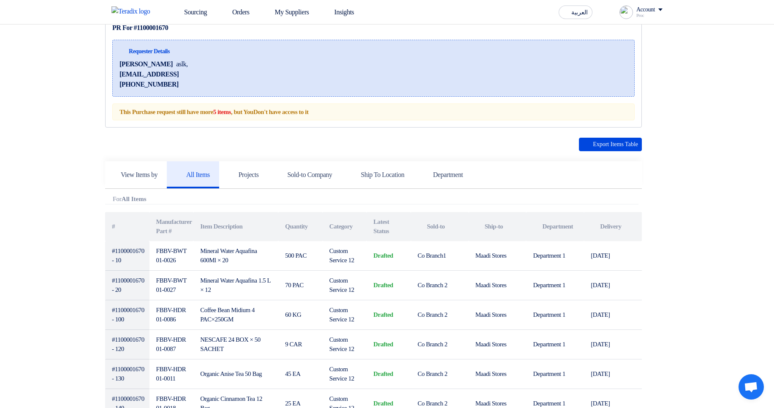
scroll to position [101, 0]
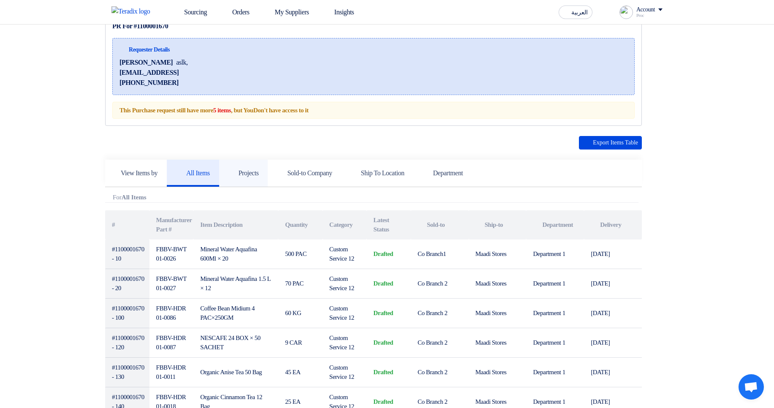
click at [248, 175] on h5 "Projects" at bounding box center [244, 173] width 30 height 8
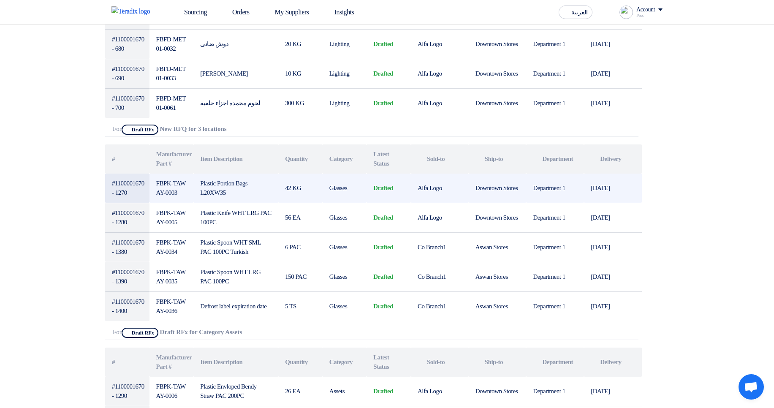
scroll to position [1014, 0]
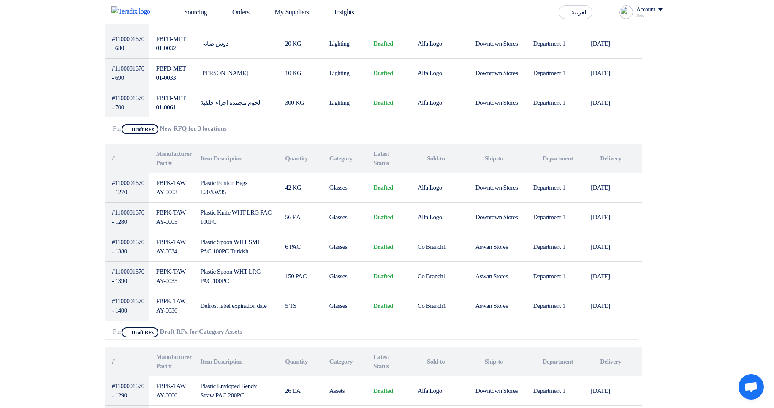
drag, startPoint x: 164, startPoint y: 130, endPoint x: 297, endPoint y: 132, distance: 133.5
click at [297, 132] on div "Attachments For Show Projects Draft RFx New RFQ for 3 locations" at bounding box center [372, 130] width 534 height 12
click at [373, 121] on div "Export Items Table View Items by All Items Projects Attachments # # #" at bounding box center [373, 56] width 537 height 1664
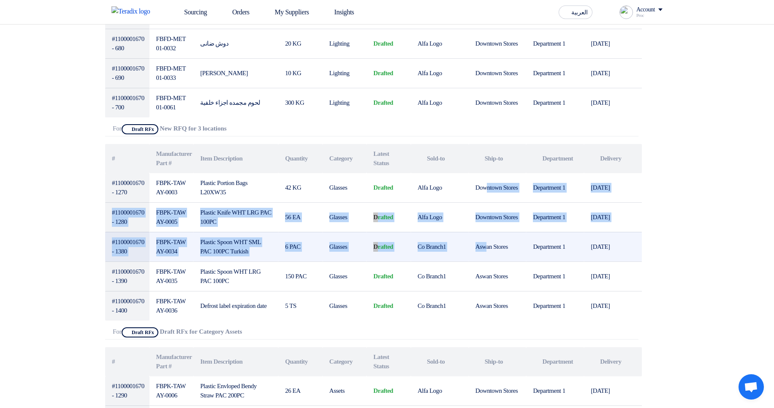
drag, startPoint x: 488, startPoint y: 183, endPoint x: 488, endPoint y: 251, distance: 68.0
click at [488, 251] on tbody "#1100001670 - 1270 FBPK-TAWAY-0003 Plastic Portion Bags L20XW35 42 KG Glasses d…" at bounding box center [373, 246] width 537 height 147
click at [488, 251] on td "Aswan Stores" at bounding box center [498, 247] width 58 height 30
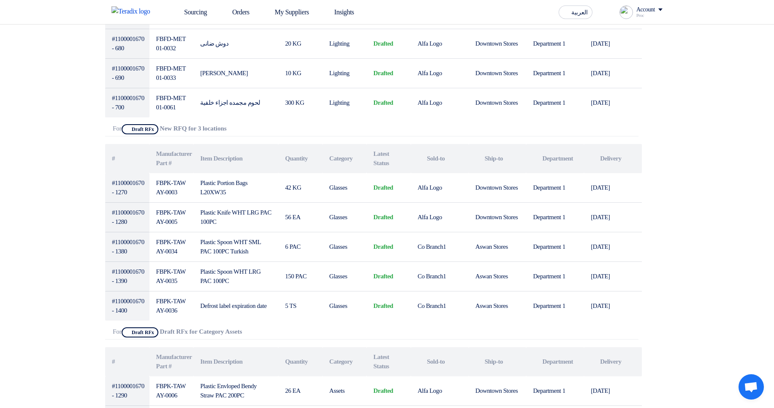
click at [392, 123] on div "Export Items Table View Items by All Items Projects Attachments # # #" at bounding box center [373, 56] width 537 height 1664
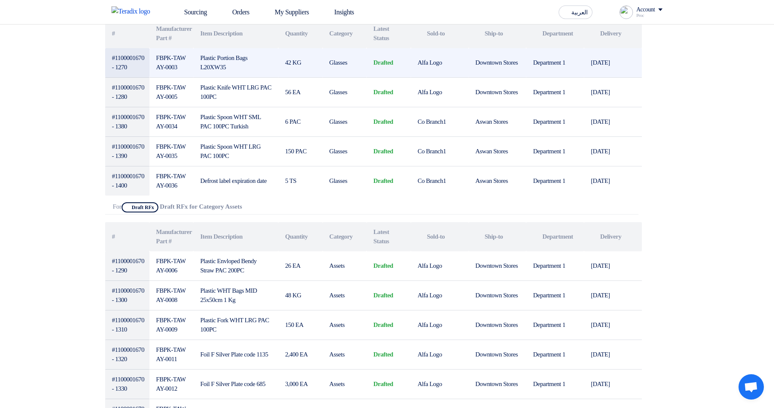
scroll to position [1166, 0]
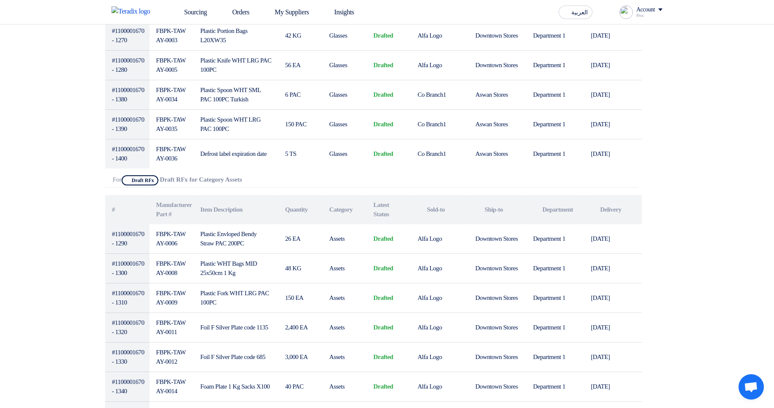
drag, startPoint x: 195, startPoint y: 180, endPoint x: 292, endPoint y: 177, distance: 97.6
click at [292, 177] on div "Attachments For Show Projects Draft RFx Draft RFx for Category Assets" at bounding box center [372, 181] width 534 height 12
click at [295, 177] on div "Attachments For Show Projects Draft RFx Draft RFx for Category Assets" at bounding box center [372, 181] width 534 height 12
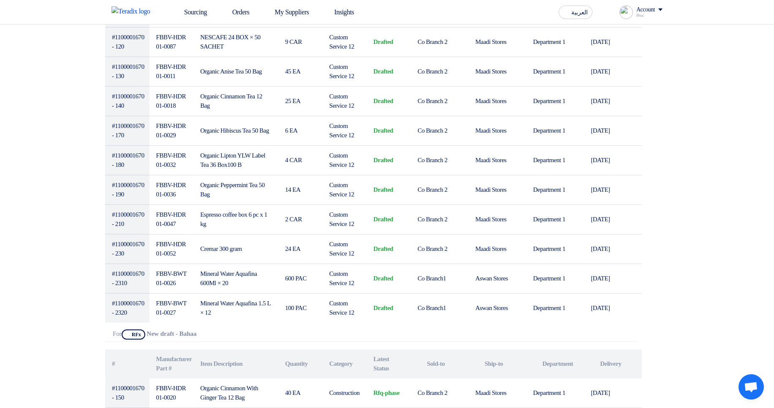
scroll to position [1086, 0]
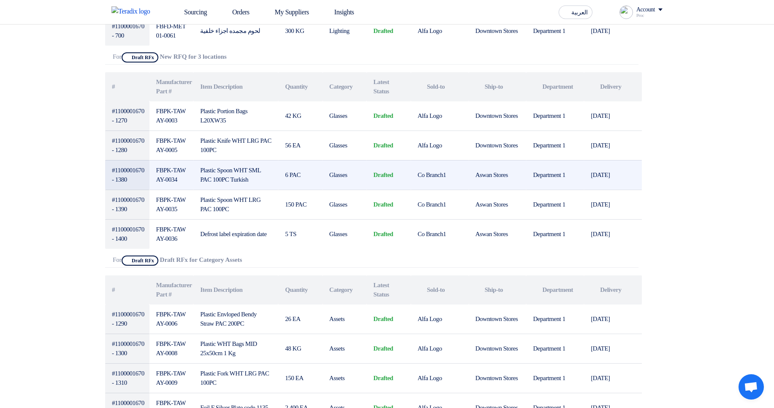
click at [306, 174] on td "6 PAC" at bounding box center [300, 175] width 44 height 30
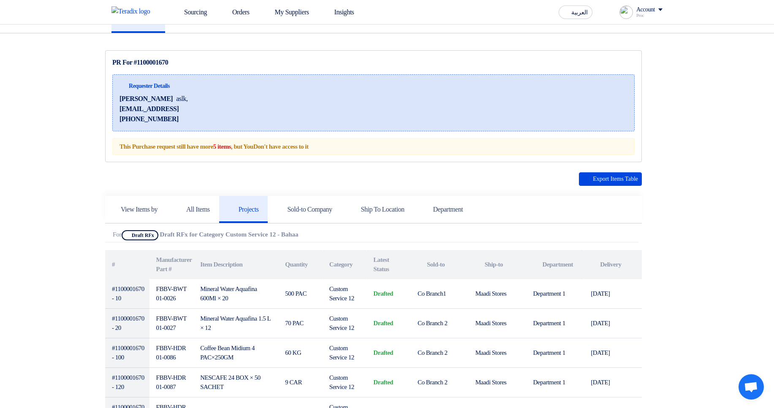
scroll to position [0, 0]
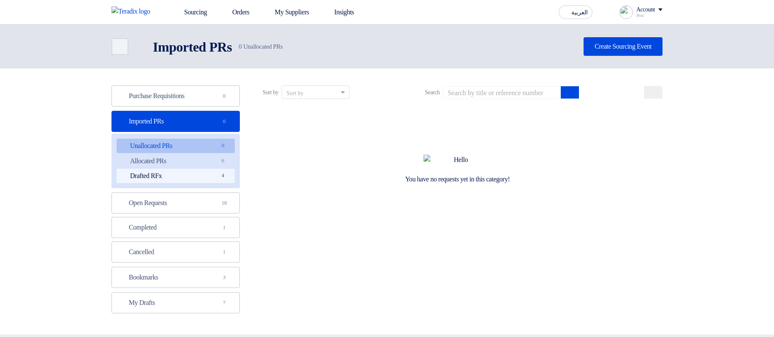
click at [205, 173] on link "Drafted RFx Drafted RFx 4" at bounding box center [176, 176] width 118 height 14
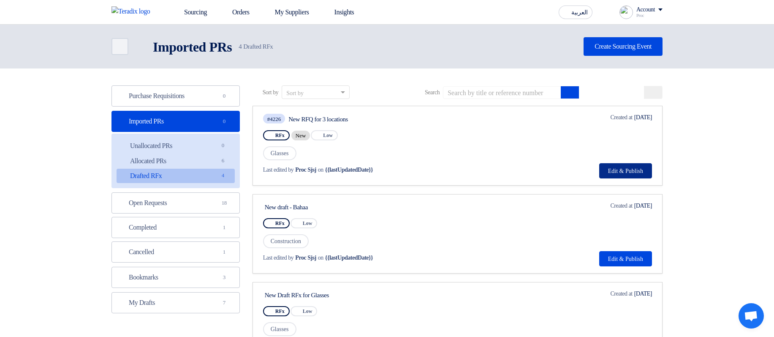
click at [611, 169] on button "Edit & Publish" at bounding box center [625, 170] width 53 height 15
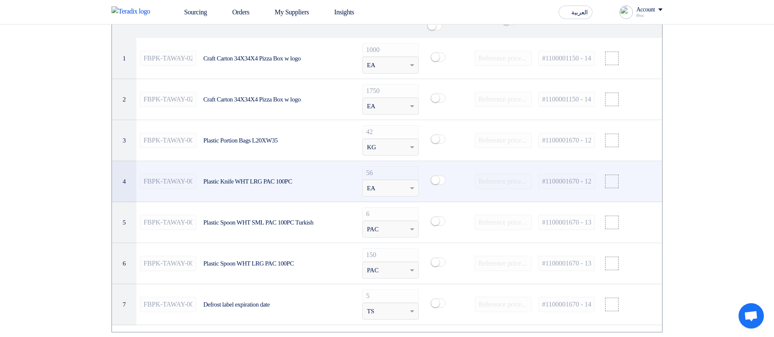
scroll to position [811, 0]
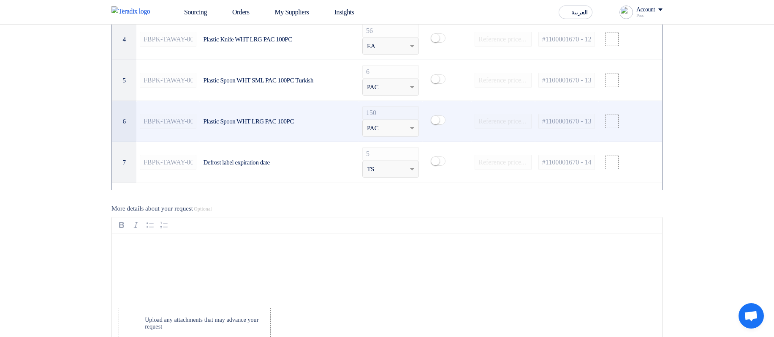
click at [220, 123] on div "Plastic Spoon WHT LRG PAC 100PC" at bounding box center [279, 122] width 152 height 10
drag, startPoint x: 220, startPoint y: 123, endPoint x: 301, endPoint y: 120, distance: 80.8
click at [301, 120] on div "Plastic Spoon WHT LRG PAC 100PC" at bounding box center [279, 122] width 152 height 10
copy div "Plastic"
click at [305, 117] on td "Plastic Spoon WHT LRG PAC 100PC" at bounding box center [279, 121] width 159 height 41
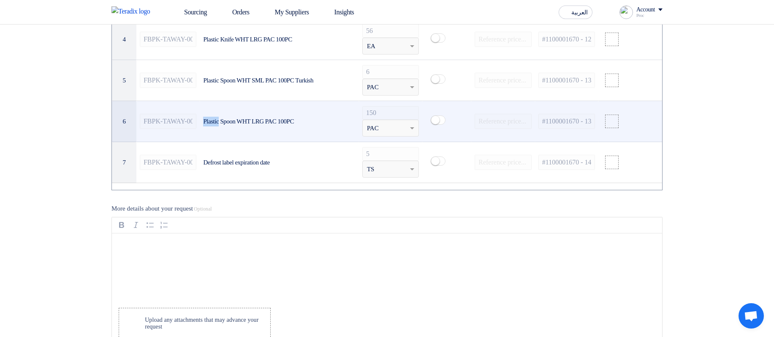
click at [305, 117] on td "Plastic Spoon WHT LRG PAC 100PC" at bounding box center [279, 121] width 159 height 41
click at [300, 125] on div "Plastic Spoon WHT LRG PAC 100PC" at bounding box center [279, 122] width 152 height 10
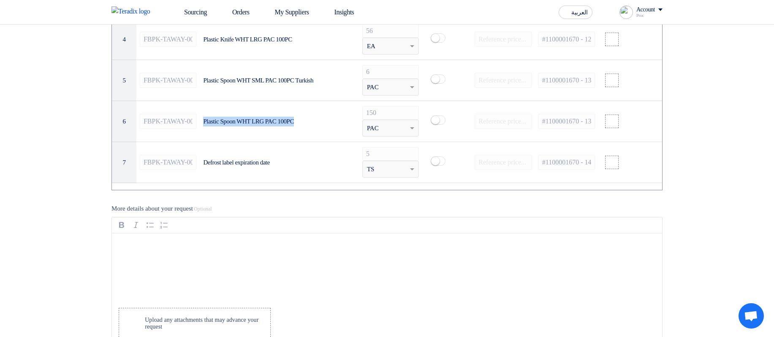
copy tr "Plastic Spoon WHT LRG PAC 100PC"
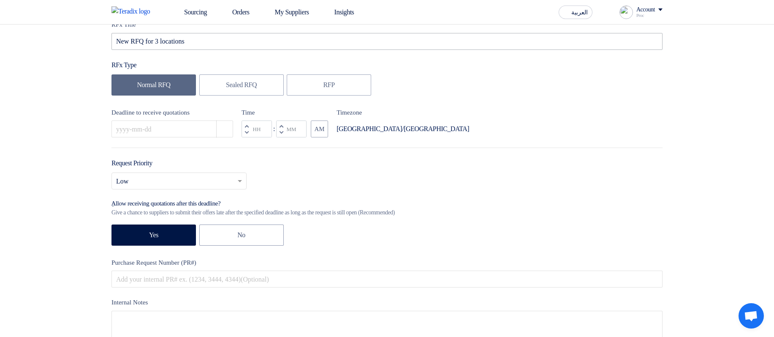
scroll to position [51, 0]
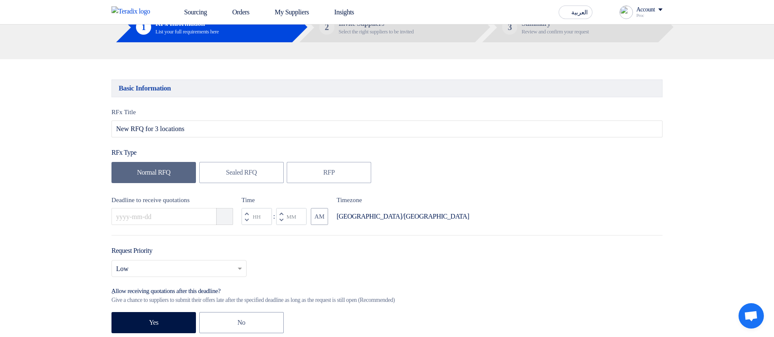
click at [221, 212] on use "button" at bounding box center [221, 212] width 0 height 0
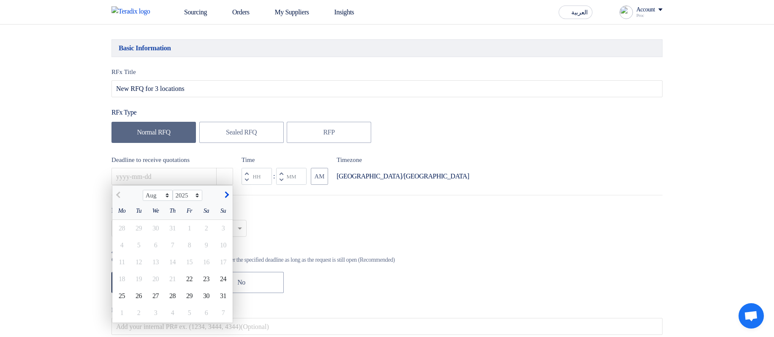
scroll to position [152, 0]
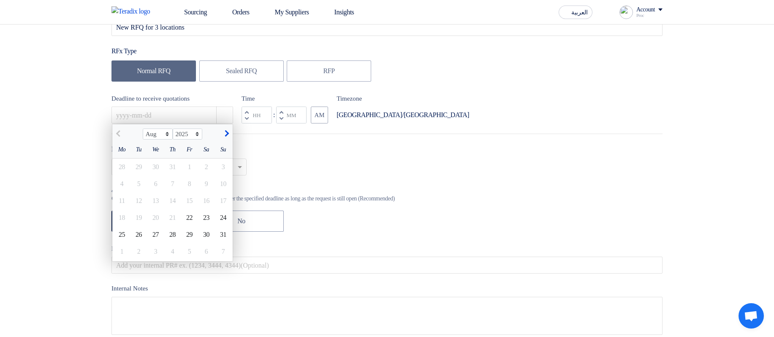
click at [226, 133] on span "button" at bounding box center [225, 133] width 5 height 7
select select "9"
click at [182, 197] on div "19" at bounding box center [189, 200] width 17 height 17
type input "9/19/2025"
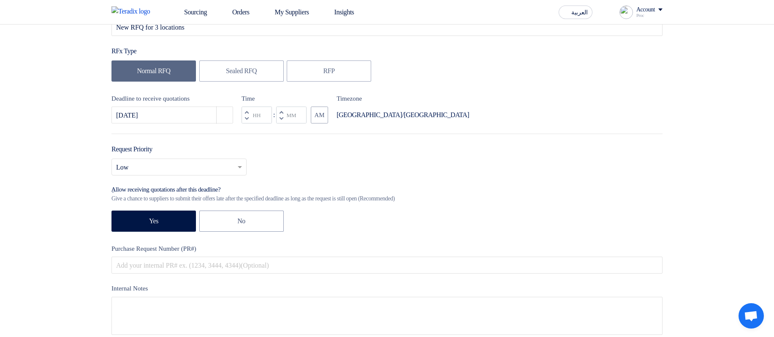
click at [283, 120] on span "button" at bounding box center [281, 118] width 3 height 5
type input "11"
type input "59"
click at [413, 165] on div "Select priority... × Low ×" at bounding box center [387, 170] width 551 height 24
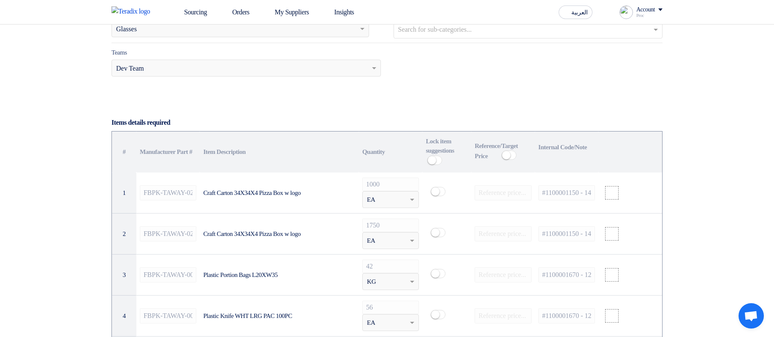
scroll to position [507, 0]
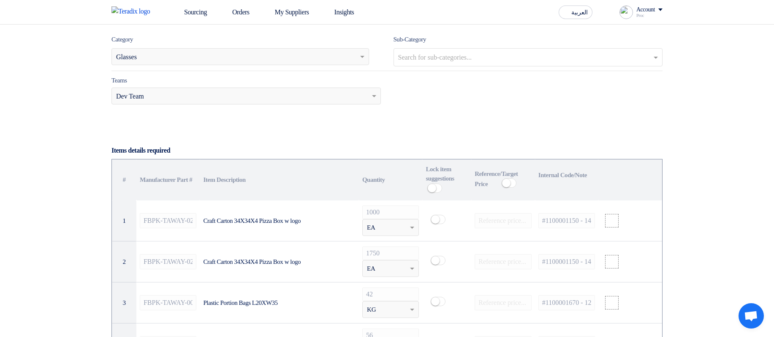
click at [437, 58] on input "text" at bounding box center [529, 58] width 262 height 14
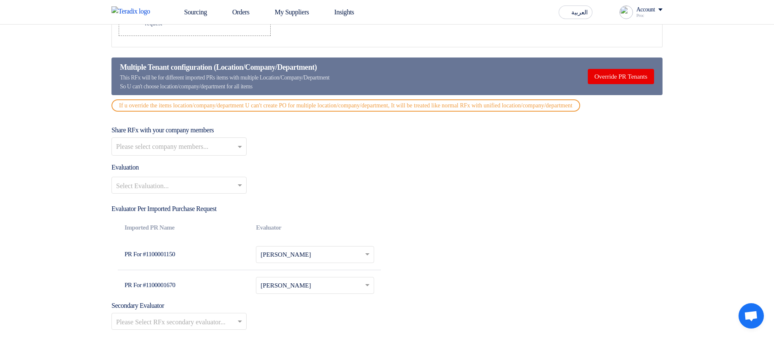
scroll to position [1115, 0]
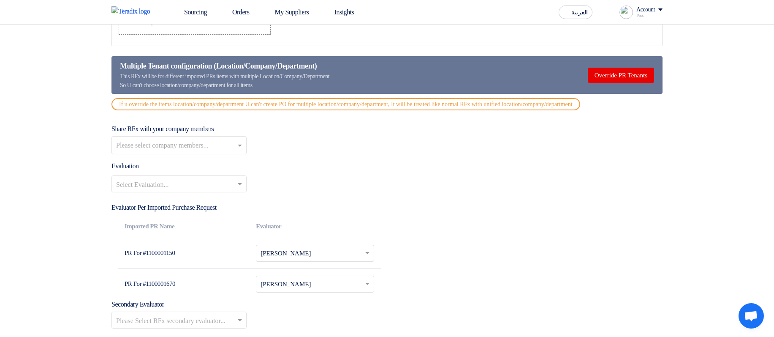
click at [181, 153] on input "text" at bounding box center [180, 146] width 128 height 14
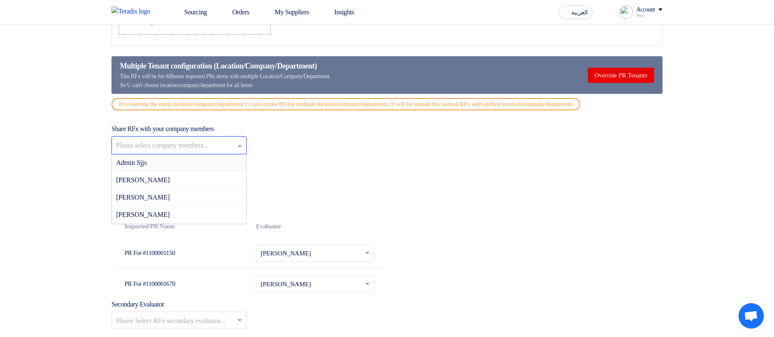
click at [369, 152] on div "Share RFx with your company members Please select company members... Admin Sjjs…" at bounding box center [387, 139] width 551 height 30
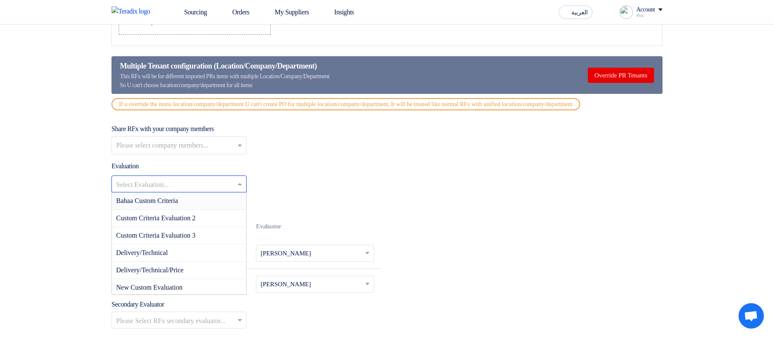
click at [220, 191] on input "text" at bounding box center [174, 185] width 117 height 14
click at [175, 224] on span "Price Only Evaluation" at bounding box center [146, 220] width 60 height 7
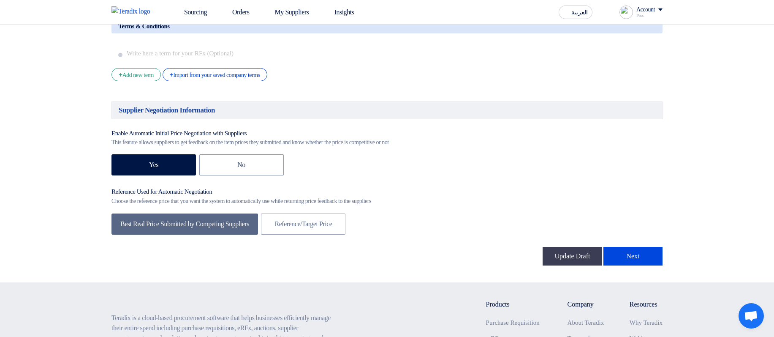
scroll to position [1521, 0]
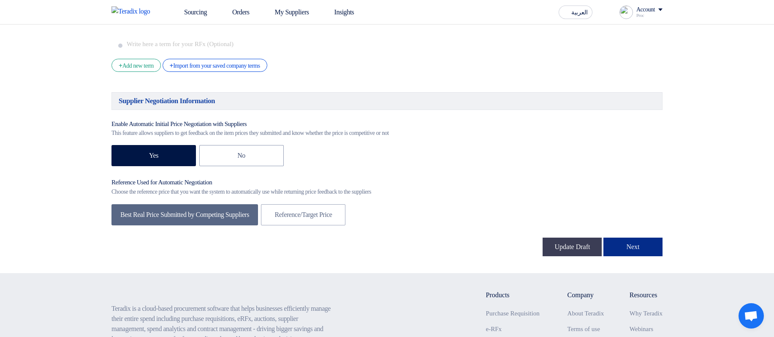
click at [626, 256] on button "Next" at bounding box center [633, 246] width 59 height 19
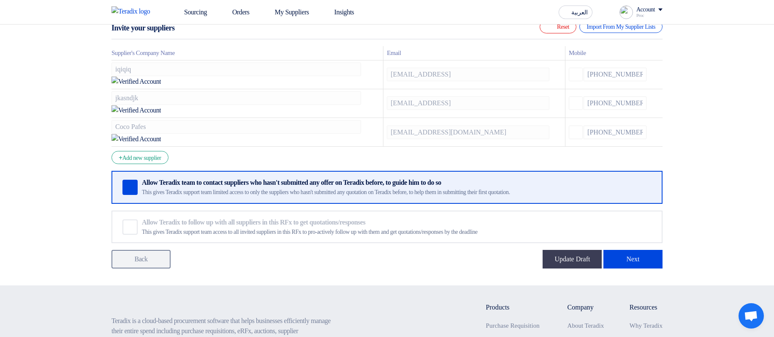
scroll to position [152, 0]
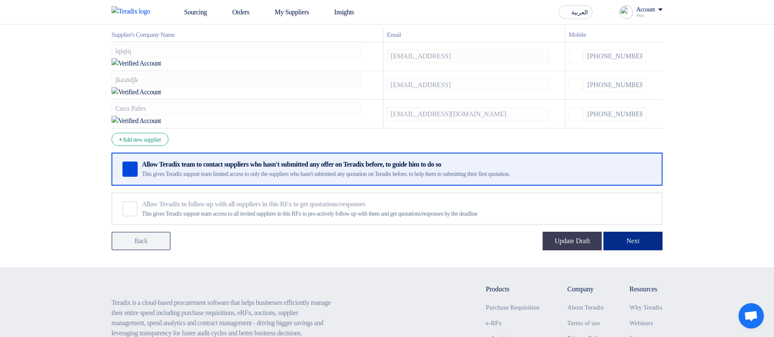
click at [648, 231] on button "Next" at bounding box center [633, 240] width 59 height 19
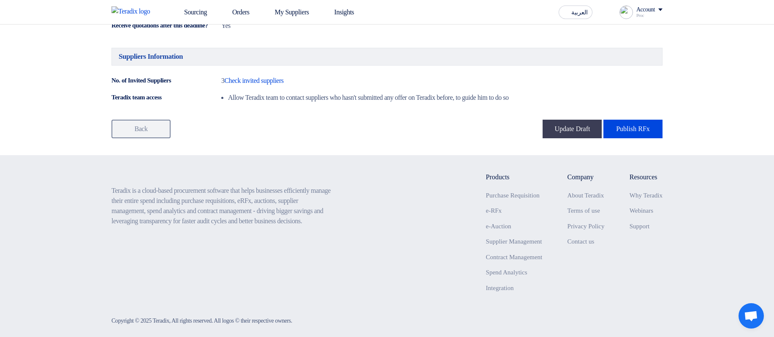
scroll to position [659, 0]
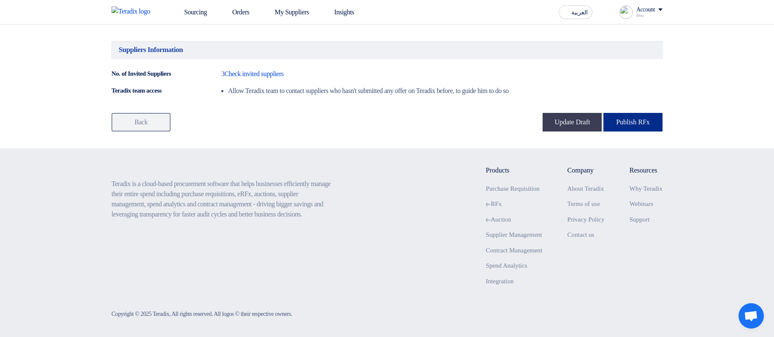
click at [631, 131] on button "Publish RFx" at bounding box center [633, 122] width 59 height 19
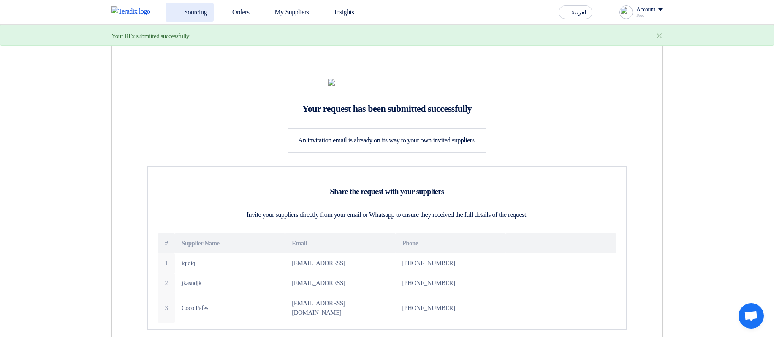
click at [184, 5] on link "Sourcing" at bounding box center [190, 12] width 48 height 19
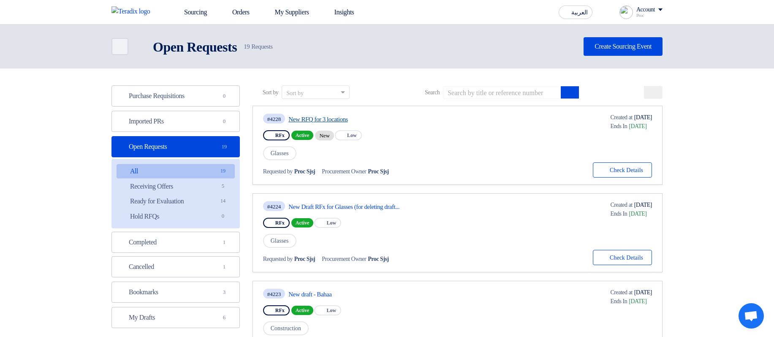
click at [341, 120] on link "New RFQ for 3 locations" at bounding box center [368, 119] width 158 height 8
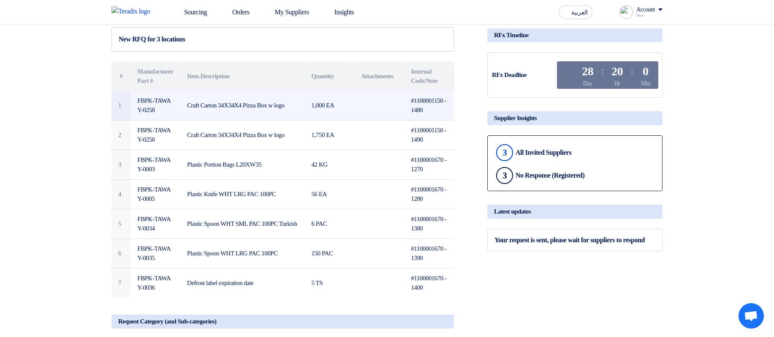
scroll to position [101, 0]
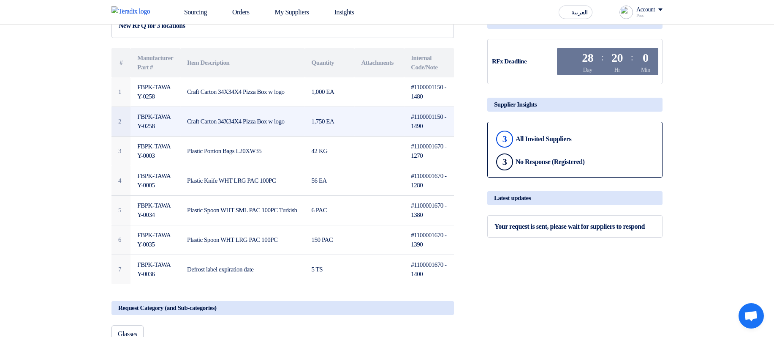
click at [381, 116] on td at bounding box center [379, 121] width 50 height 30
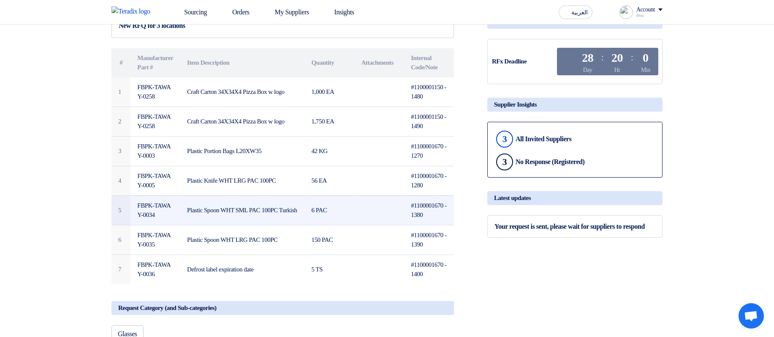
click at [440, 201] on td "#1100001670 - 1380" at bounding box center [429, 210] width 50 height 30
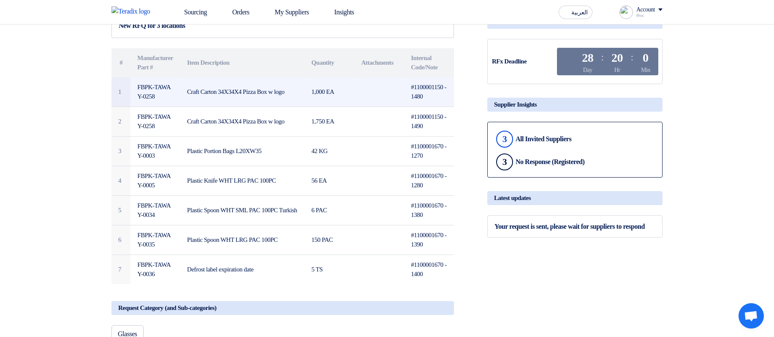
click at [421, 87] on td "#1100001150 - 1480" at bounding box center [429, 92] width 50 height 30
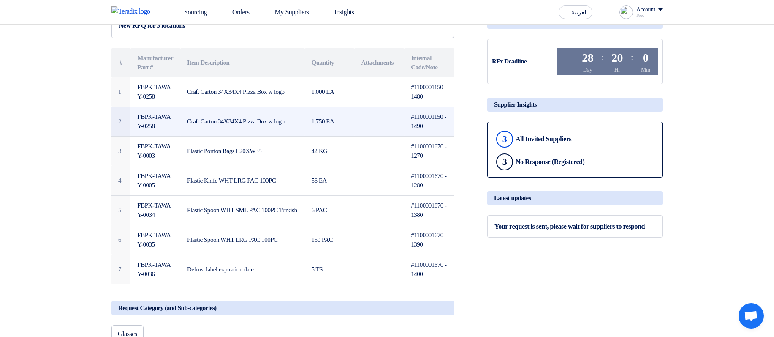
click at [430, 111] on td "#1100001150 - 1490" at bounding box center [429, 121] width 50 height 30
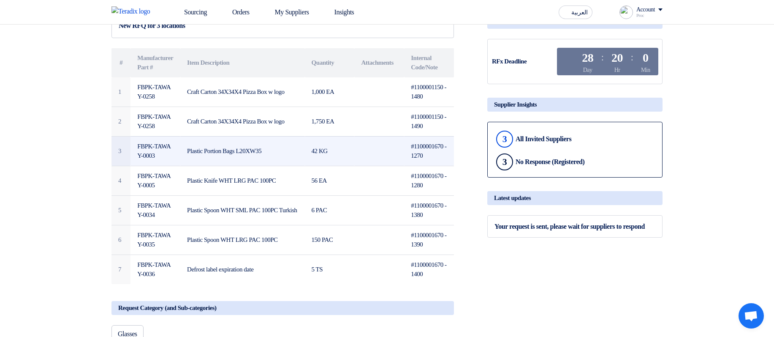
click at [427, 155] on td "#1100001670 - 1270" at bounding box center [429, 151] width 50 height 30
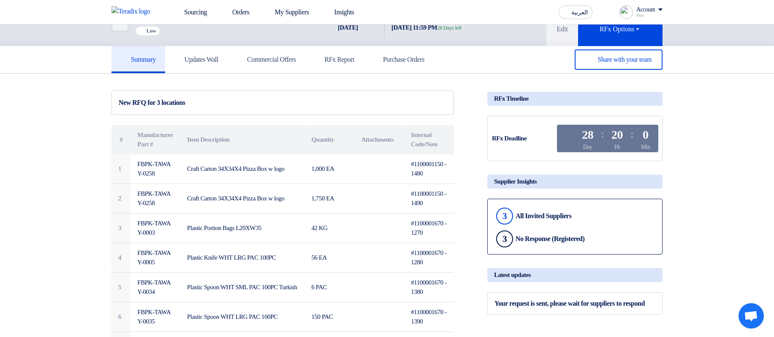
scroll to position [0, 0]
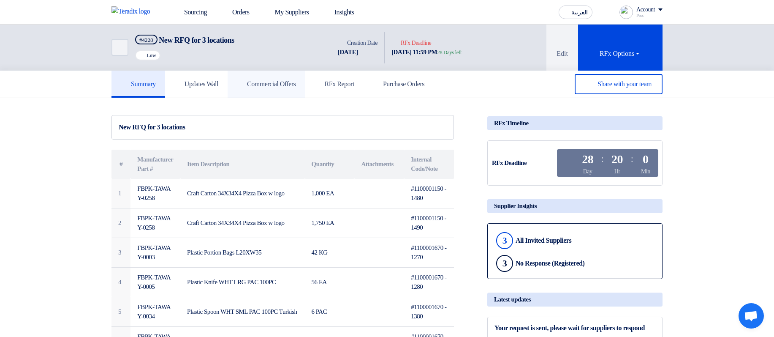
click at [273, 80] on h5 "Commercial Offers" at bounding box center [266, 84] width 59 height 8
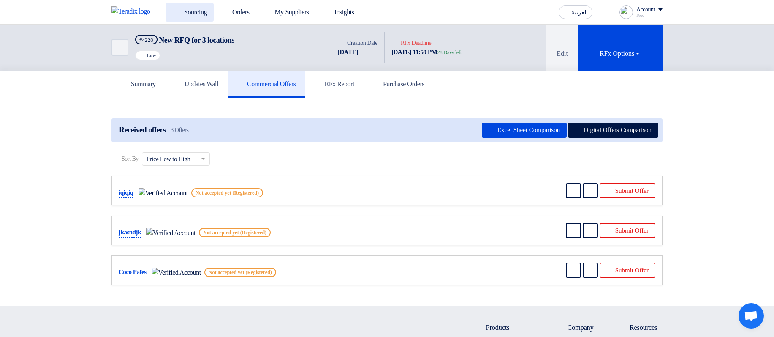
click at [190, 7] on link "Sourcing" at bounding box center [190, 12] width 48 height 19
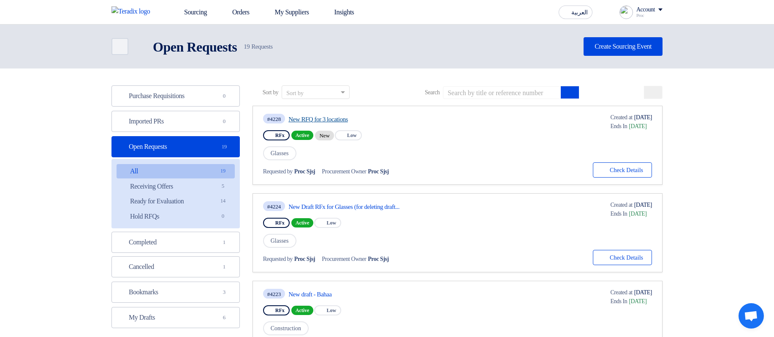
click at [329, 120] on link "New RFQ for 3 locations" at bounding box center [368, 119] width 158 height 8
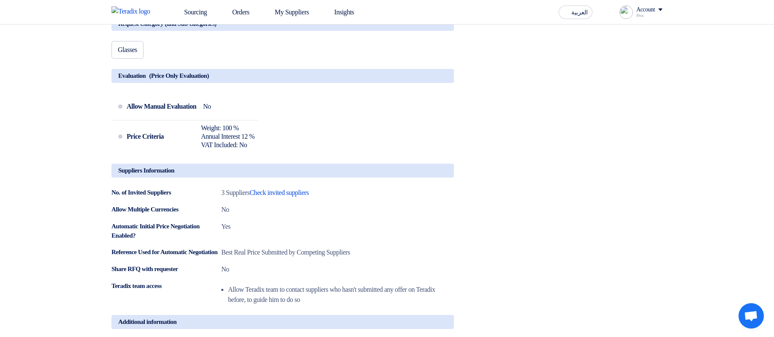
scroll to position [406, 0]
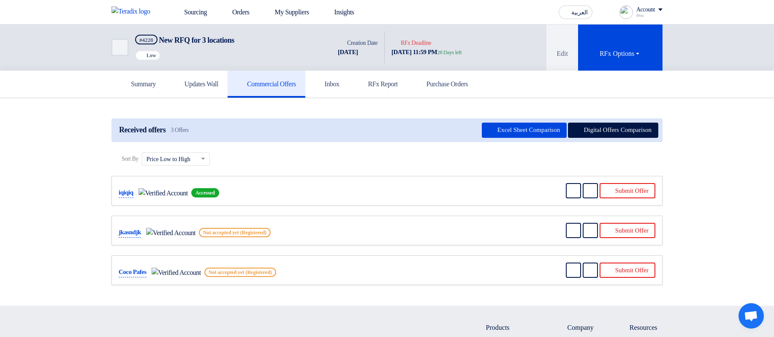
click at [191, 191] on span "Accessed" at bounding box center [205, 192] width 28 height 9
click at [263, 186] on div "iqiqiq Accessed" at bounding box center [201, 190] width 165 height 15
